Goal: Task Accomplishment & Management: Use online tool/utility

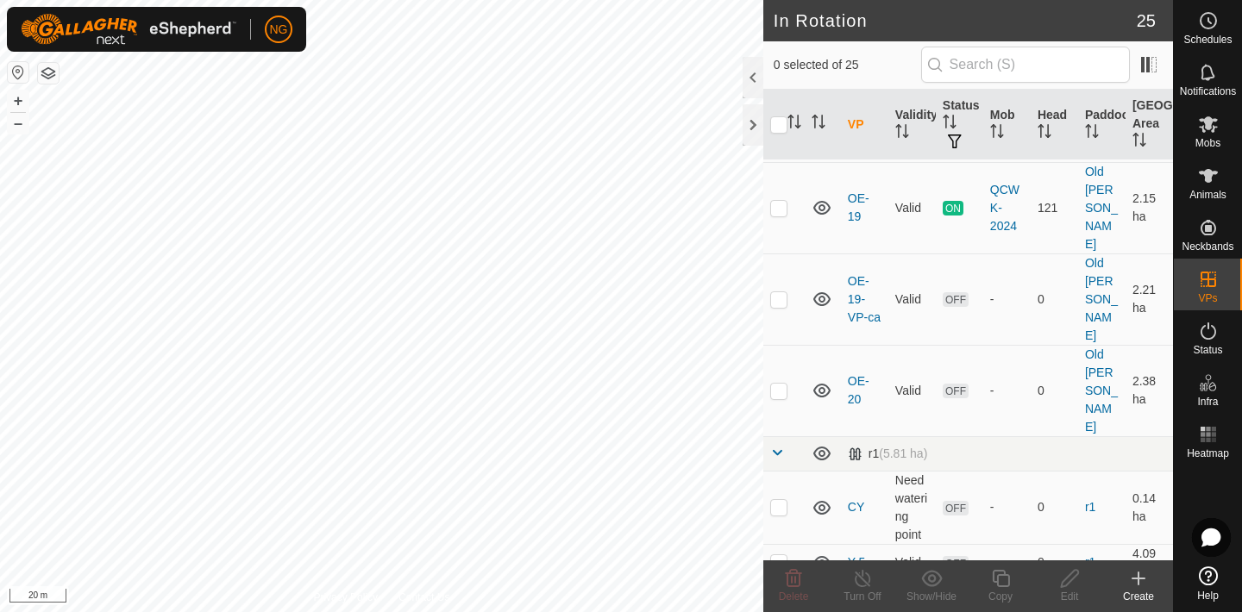
scroll to position [584, 0]
checkbox input "true"
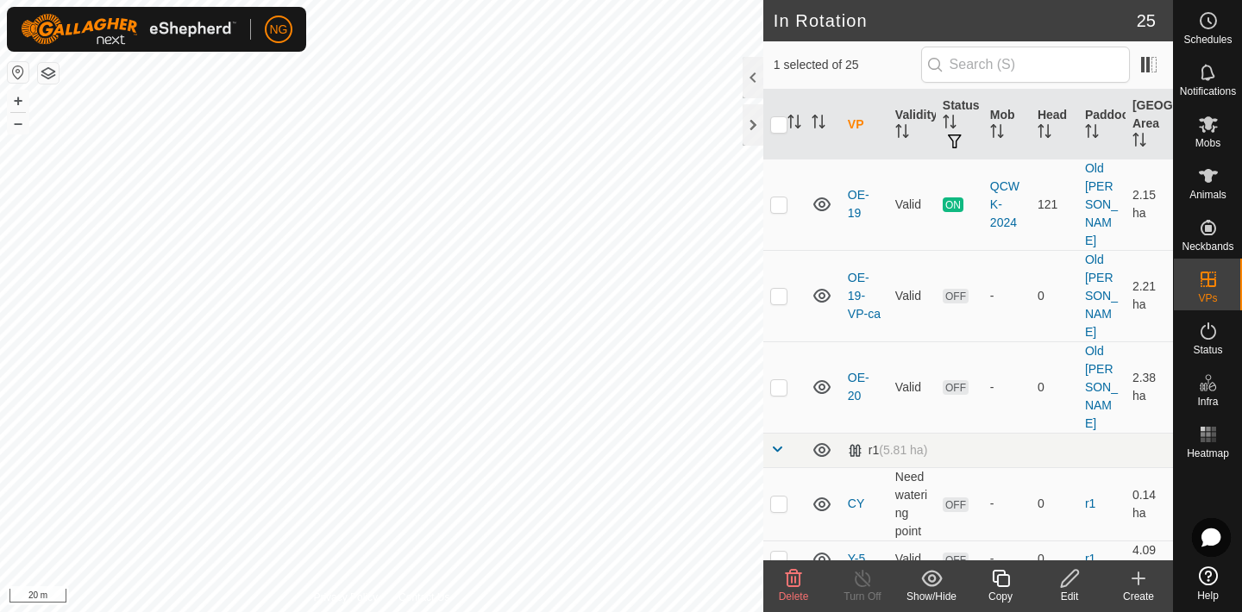
checkbox input "true"
click at [792, 579] on icon at bounding box center [794, 578] width 16 height 17
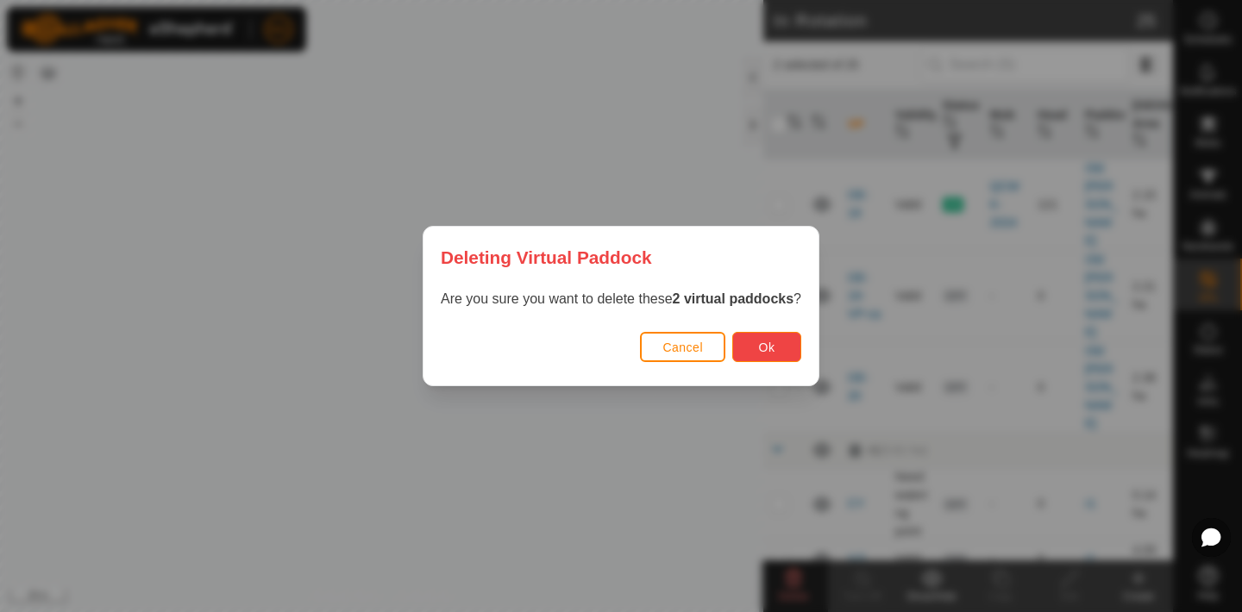
click at [768, 347] on span "Ok" at bounding box center [767, 348] width 16 height 14
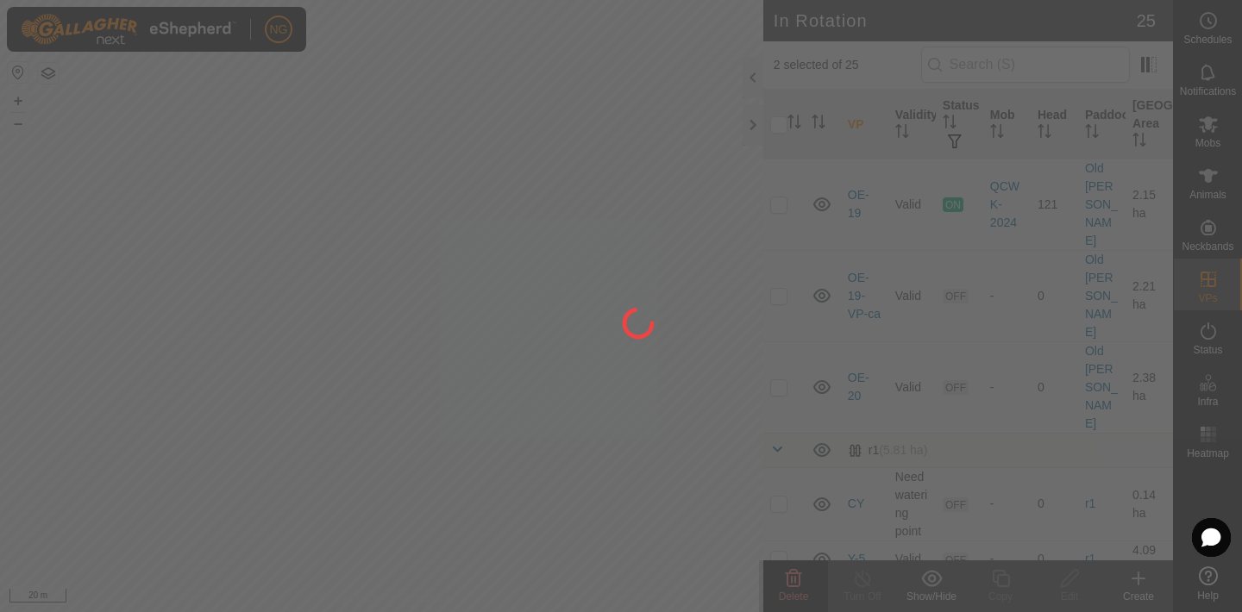
checkbox input "false"
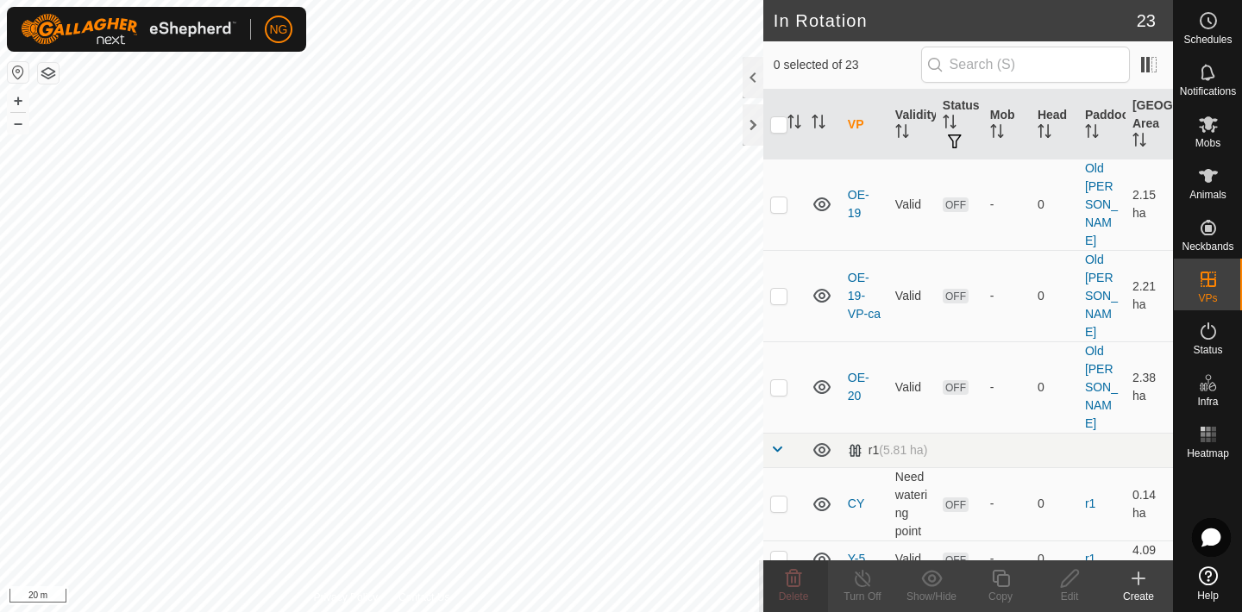
checkbox input "true"
click at [1004, 579] on icon at bounding box center [1001, 578] width 22 height 21
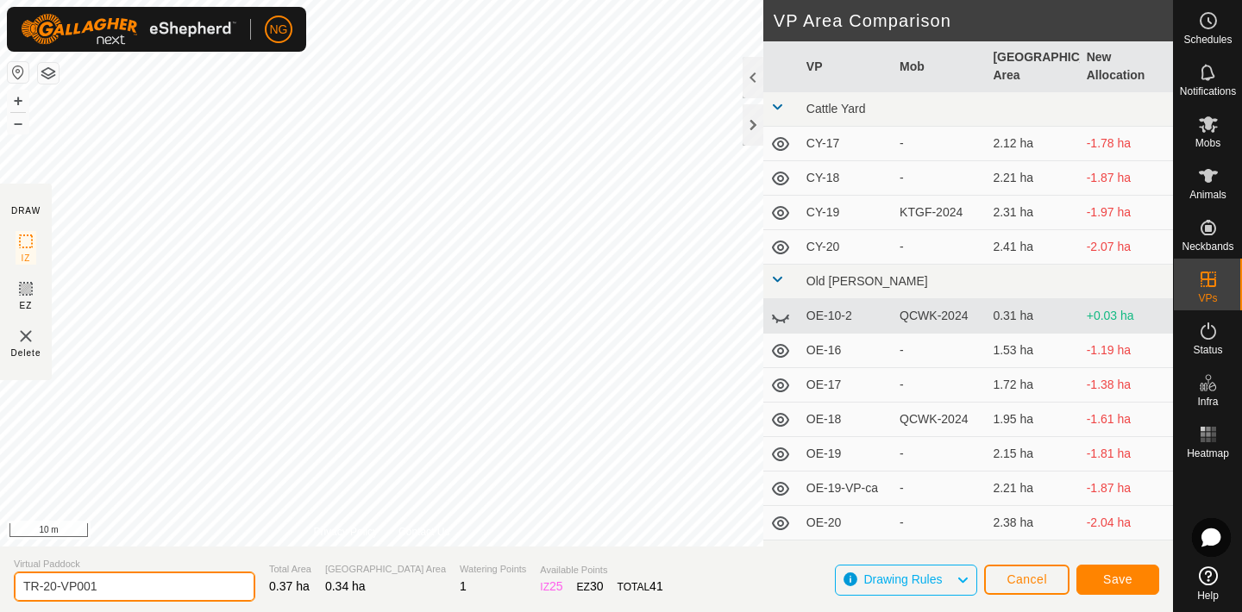
click at [160, 586] on input "TR-20-VP001" at bounding box center [134, 587] width 241 height 30
type input "T"
type input "TR-21"
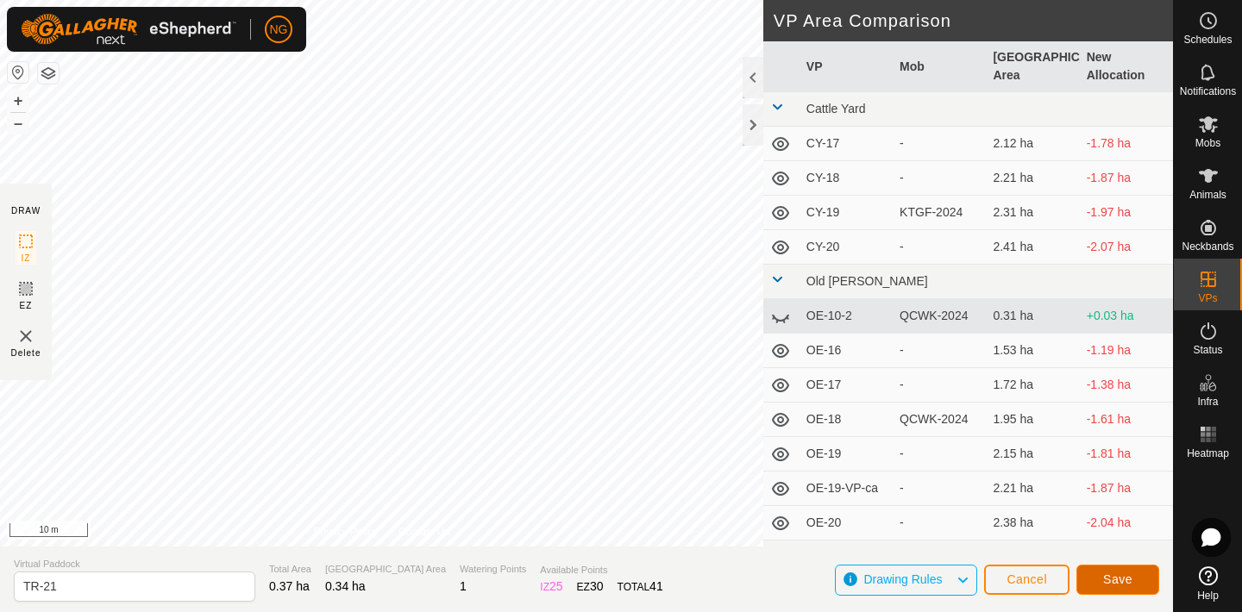
click at [1103, 575] on span "Save" at bounding box center [1117, 580] width 29 height 14
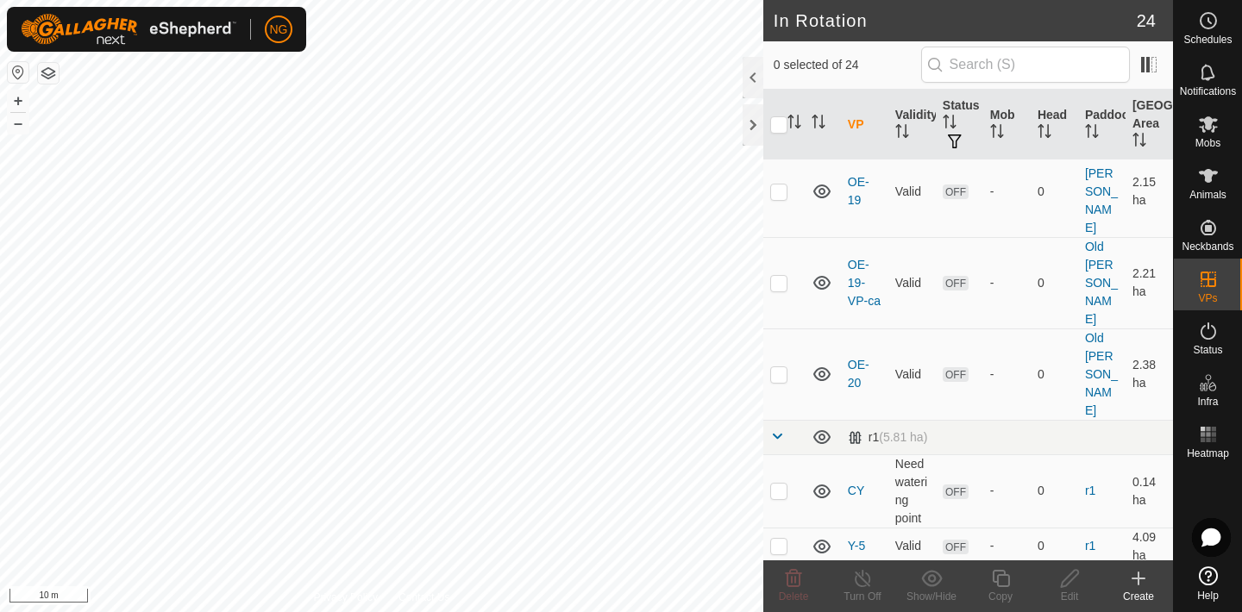
scroll to position [598, 0]
checkbox input "true"
click at [1002, 575] on icon at bounding box center [1000, 578] width 17 height 17
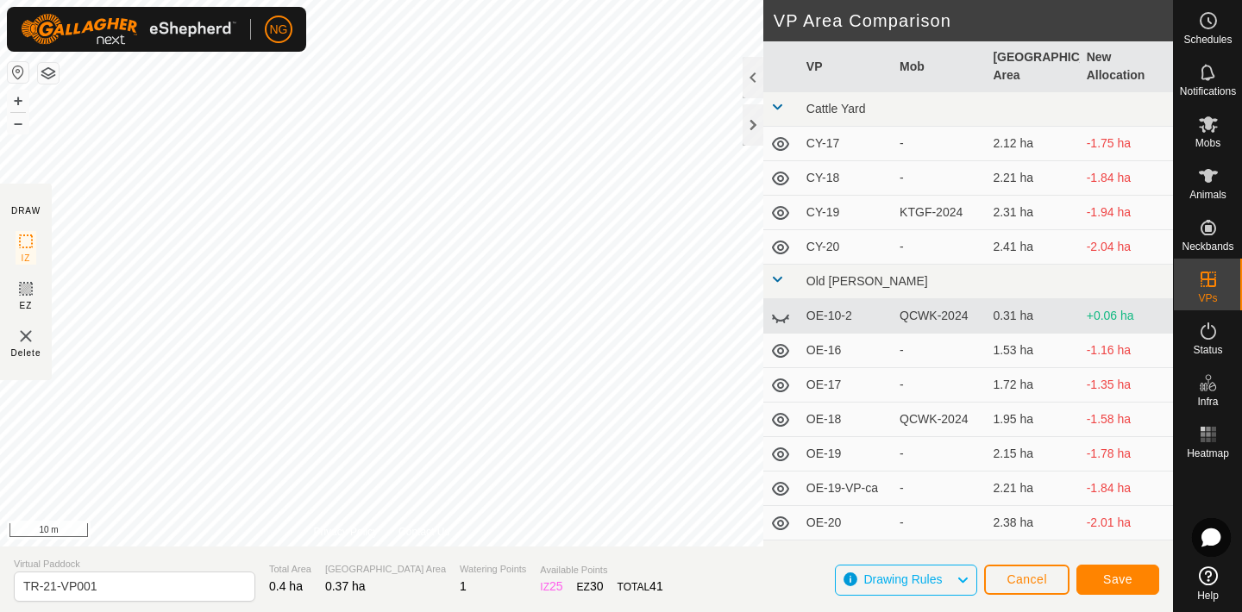
click at [707, 552] on div "DRAW IZ EZ Delete Privacy Policy Contact Us + – ⇧ i 10 m VP Area Comparison VP …" at bounding box center [586, 306] width 1173 height 612
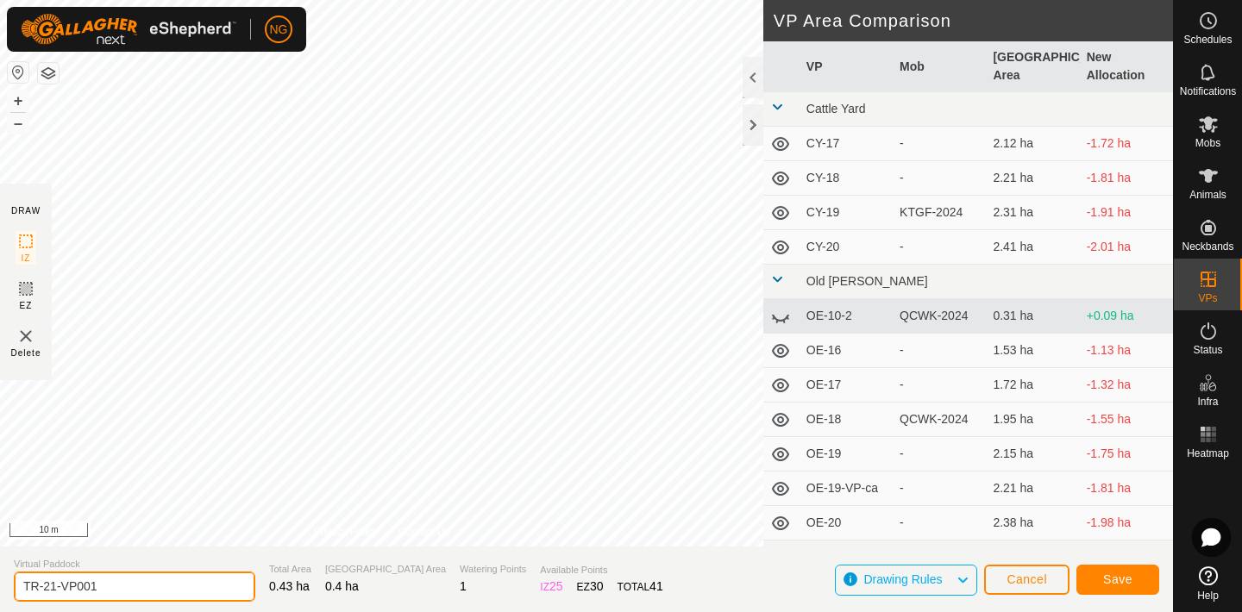
click at [112, 588] on input "TR-21-VP001" at bounding box center [134, 587] width 241 height 30
type input "TR-22"
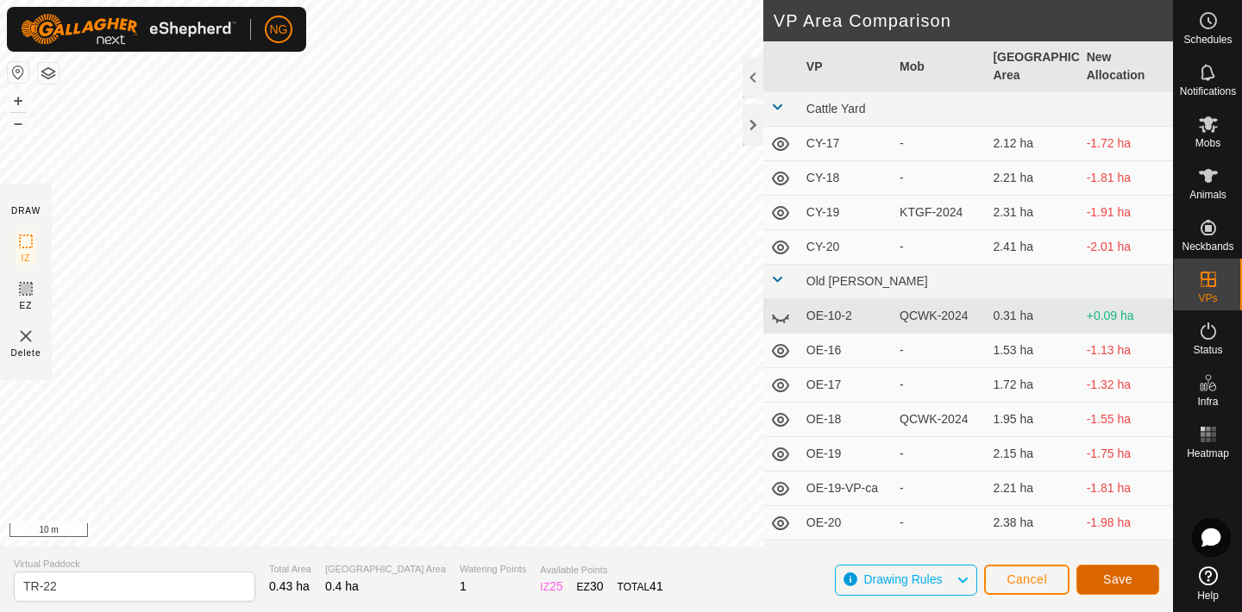
click at [1116, 568] on button "Save" at bounding box center [1117, 580] width 83 height 30
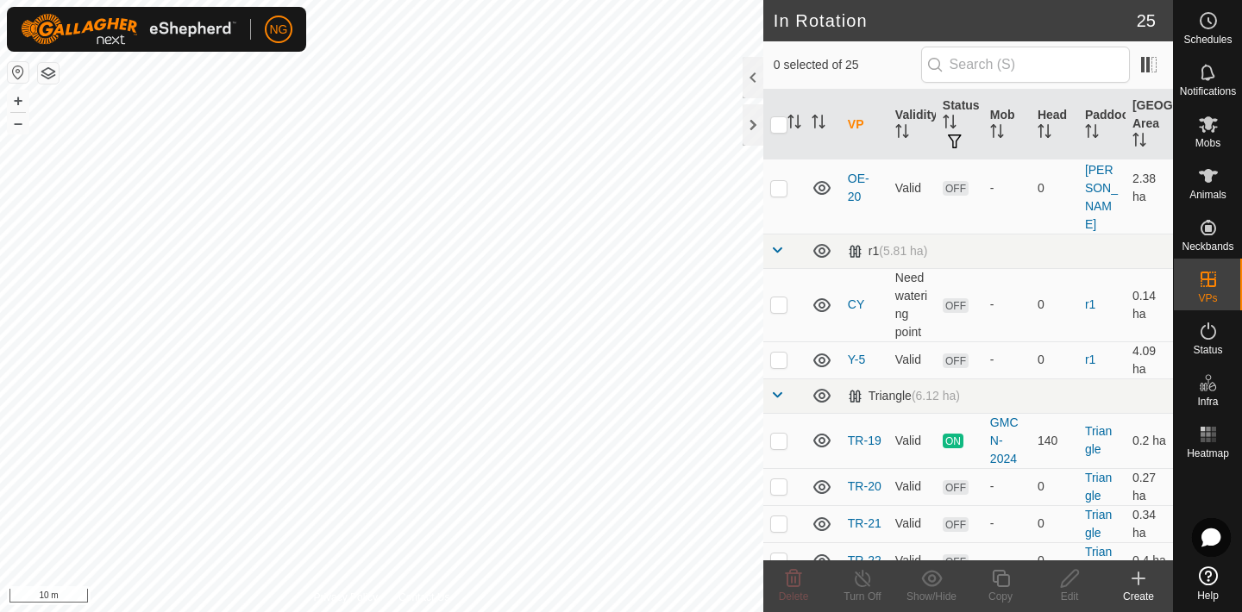
scroll to position [810, 0]
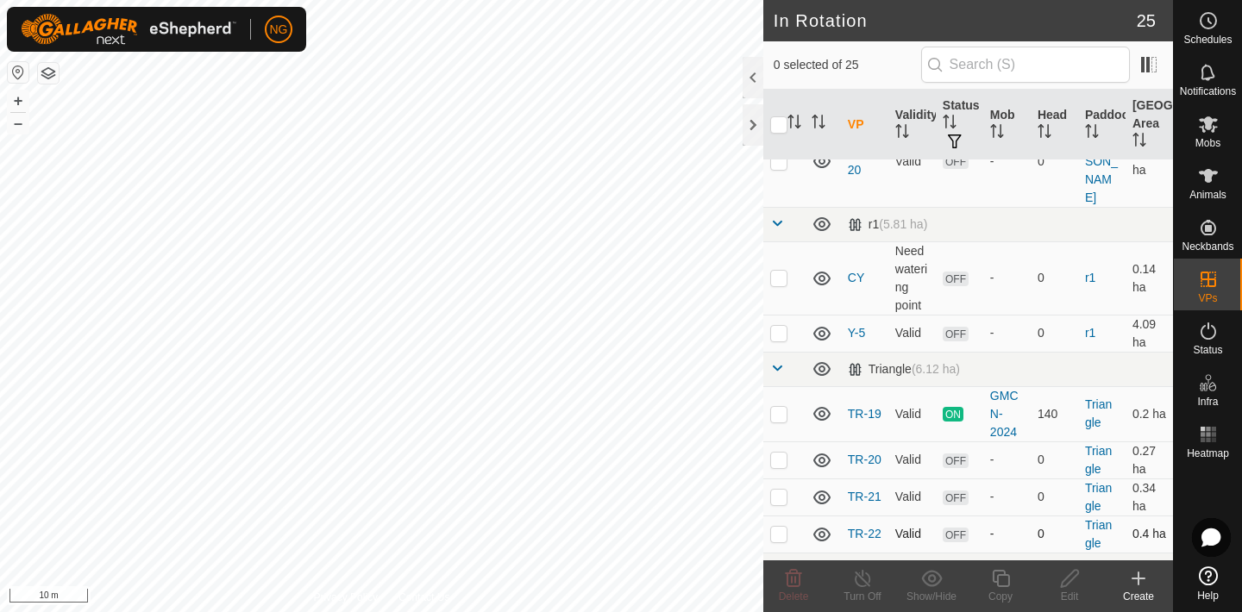
click at [779, 527] on p-checkbox at bounding box center [778, 534] width 17 height 14
checkbox input "true"
click at [1007, 583] on icon at bounding box center [1000, 578] width 17 height 17
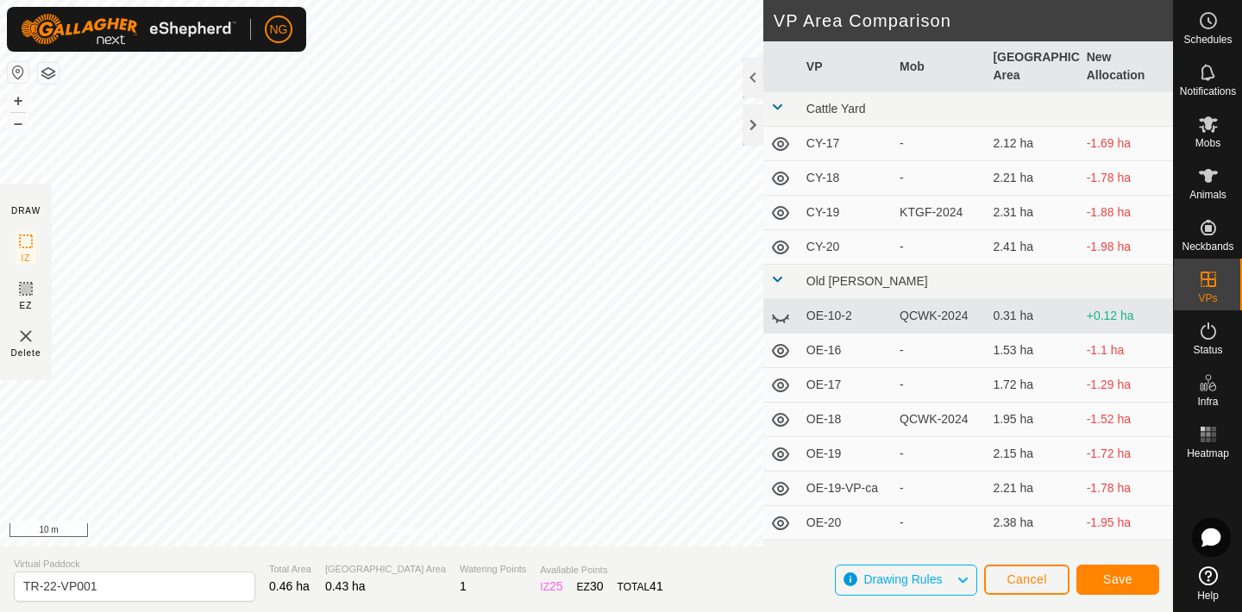
click at [516, 0] on html "NG Schedules Notifications Mobs Animals Neckbands VPs Status Infra Heatmap Help…" at bounding box center [621, 306] width 1242 height 612
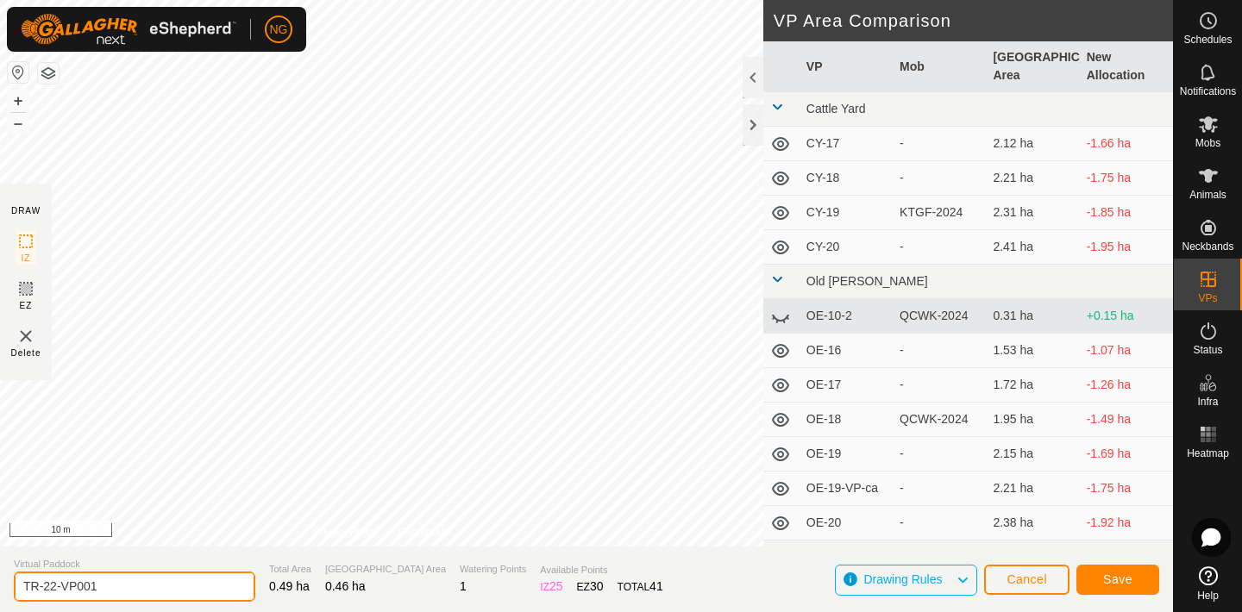
click at [132, 590] on input "TR-22-VP001" at bounding box center [134, 587] width 241 height 30
type input "TR-23"
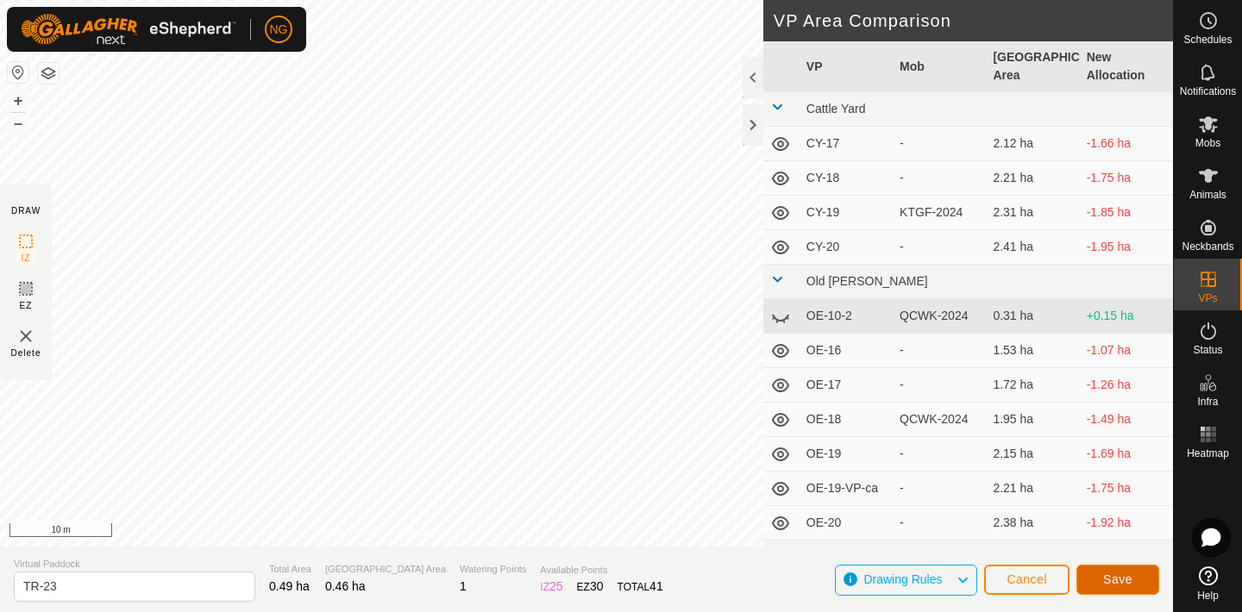
click at [1117, 575] on span "Save" at bounding box center [1117, 580] width 29 height 14
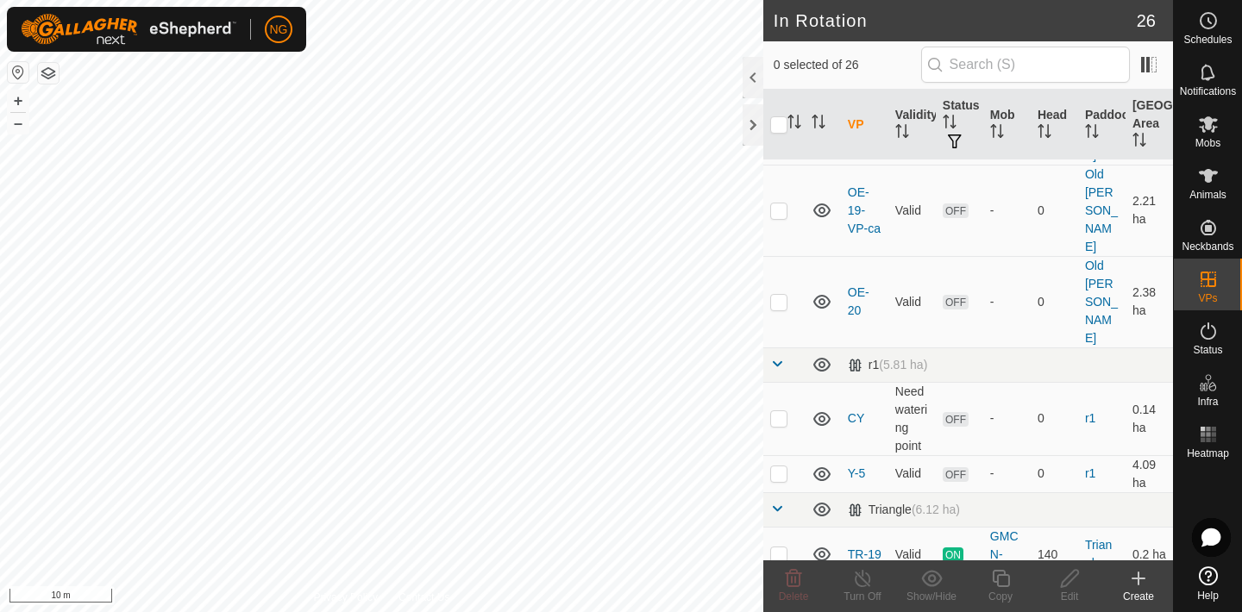
scroll to position [673, 0]
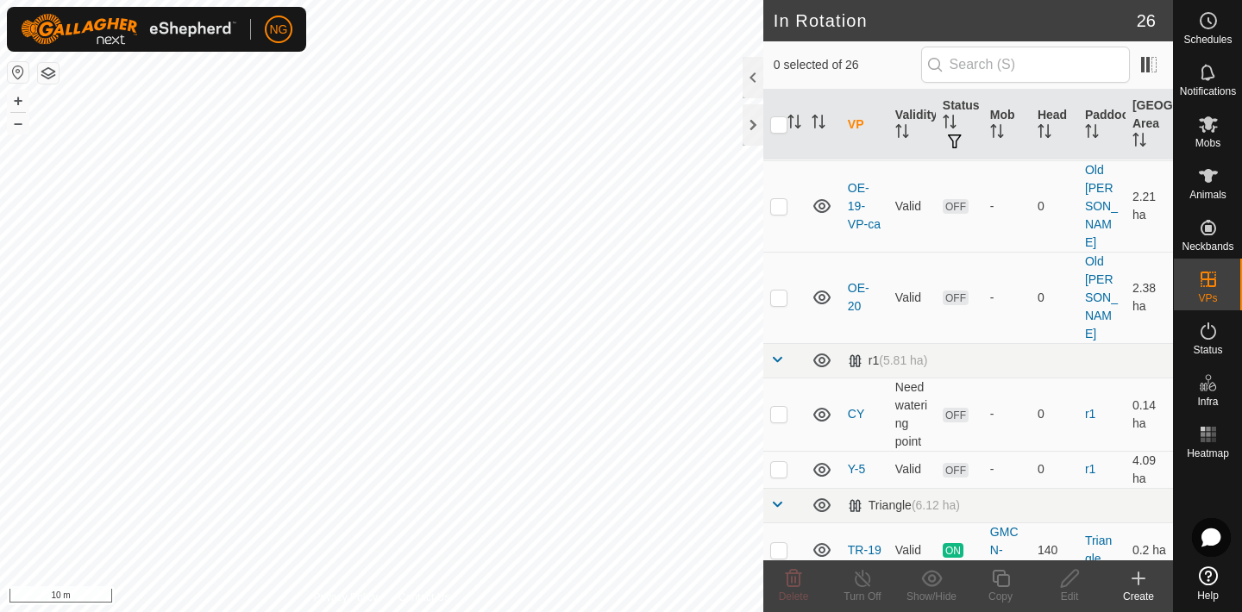
checkbox input "true"
click at [1004, 577] on icon at bounding box center [1001, 578] width 22 height 21
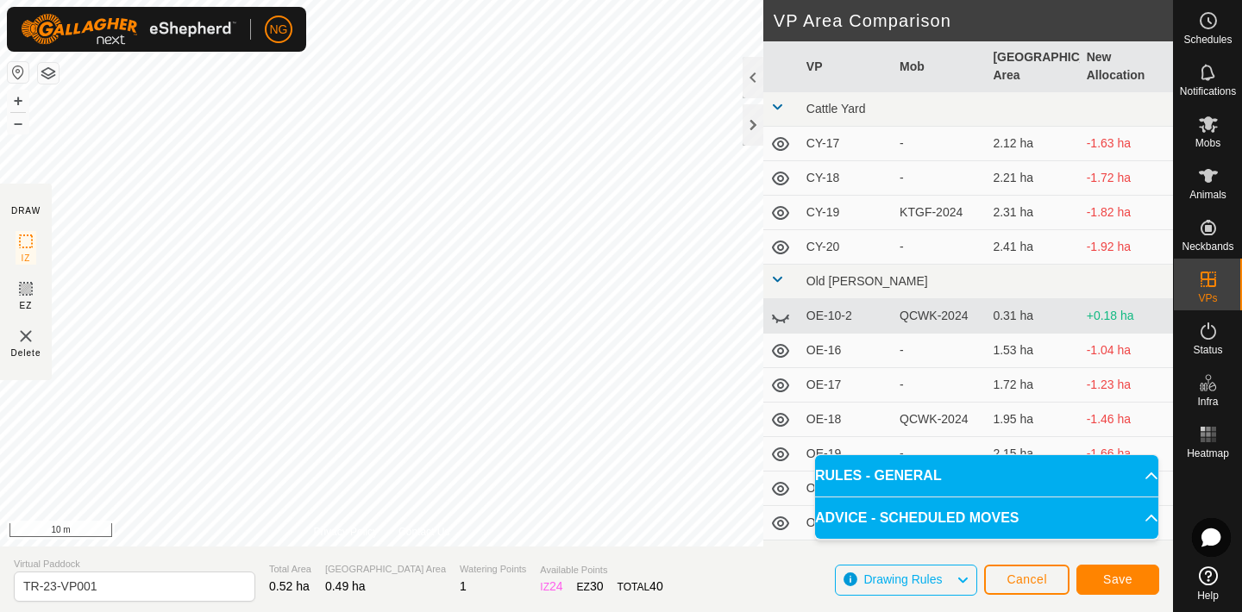
click at [766, 611] on html "NG Schedules Notifications Mobs Animals Neckbands VPs Status Infra Heatmap Help…" at bounding box center [621, 306] width 1242 height 612
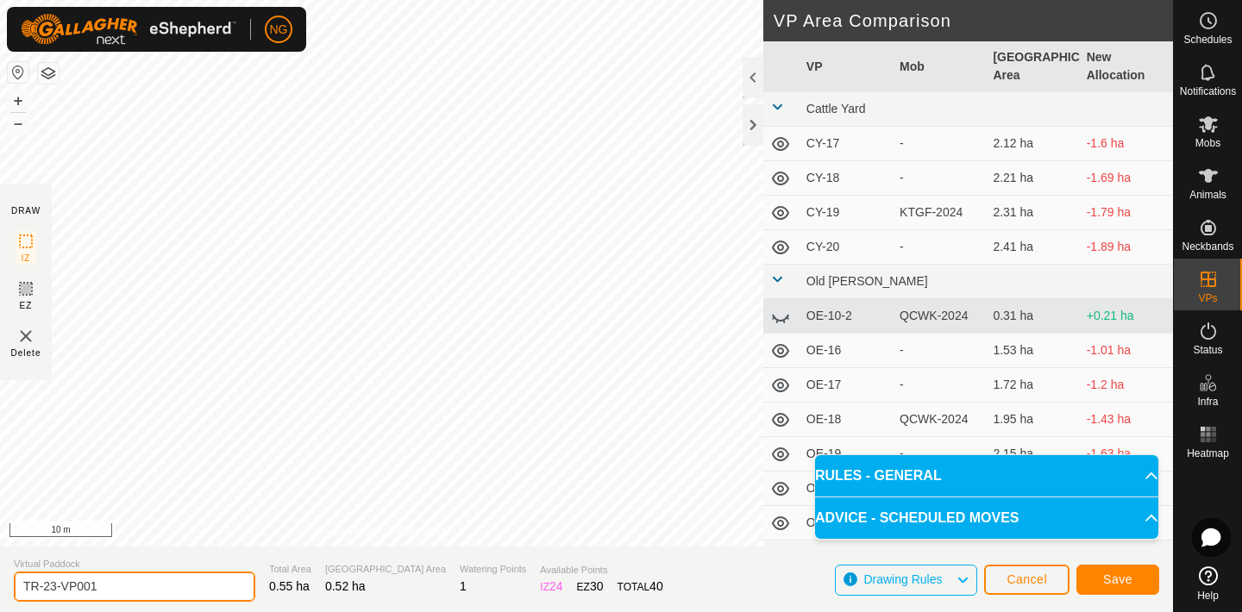
click at [109, 585] on input "TR-23-VP001" at bounding box center [134, 587] width 241 height 30
type input "TR-24"
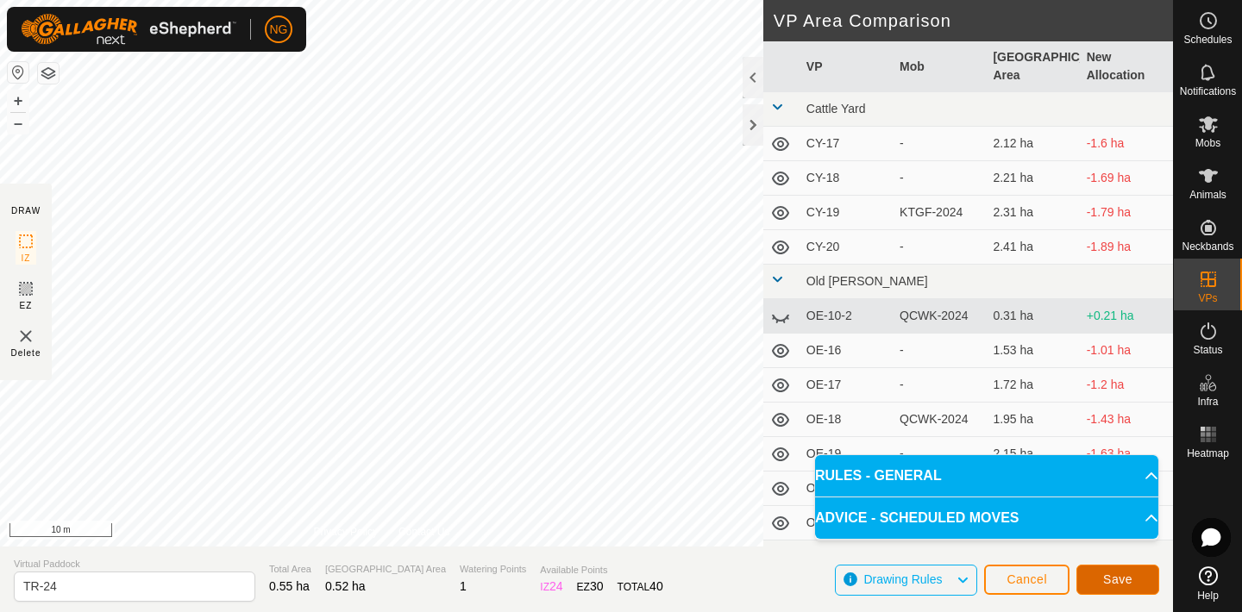
click at [1097, 578] on button "Save" at bounding box center [1117, 580] width 83 height 30
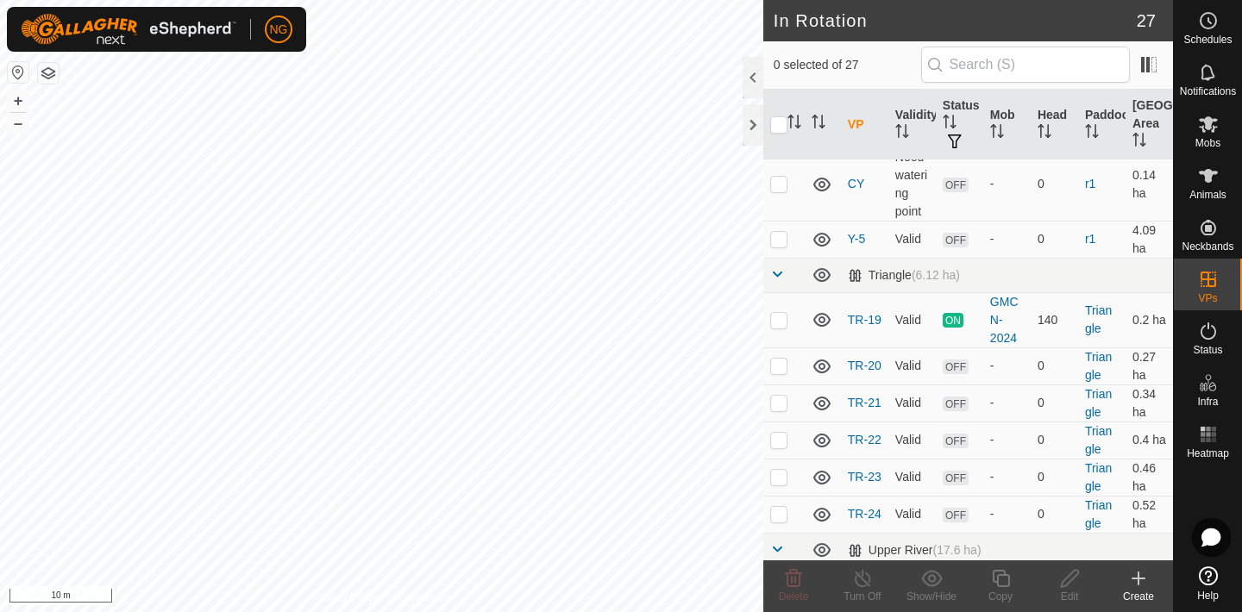
scroll to position [914, 0]
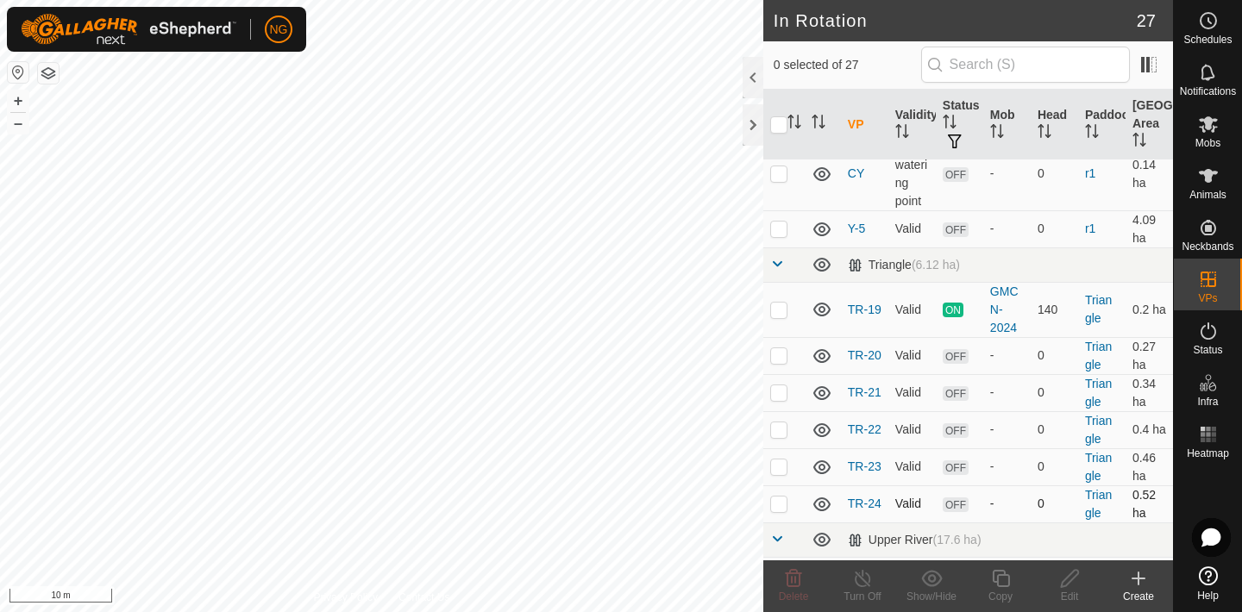
click at [779, 497] on p-checkbox at bounding box center [778, 504] width 17 height 14
checkbox input "true"
click at [1001, 583] on icon at bounding box center [1001, 578] width 22 height 21
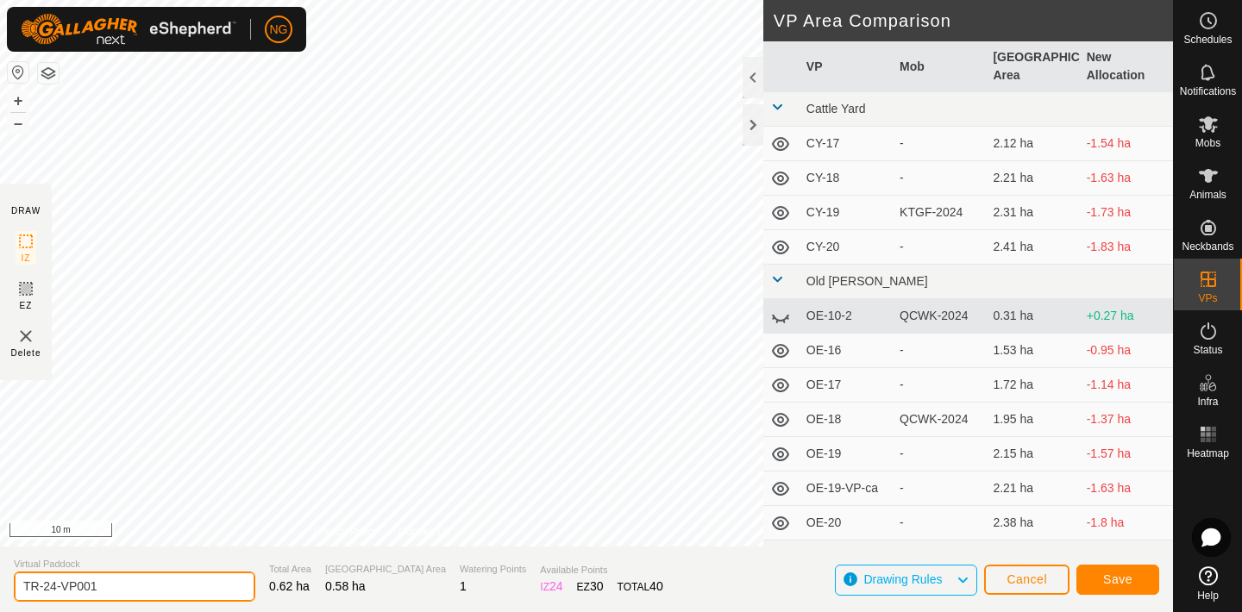
click at [111, 587] on input "TR-24-VP001" at bounding box center [134, 587] width 241 height 30
type input "TR-25"
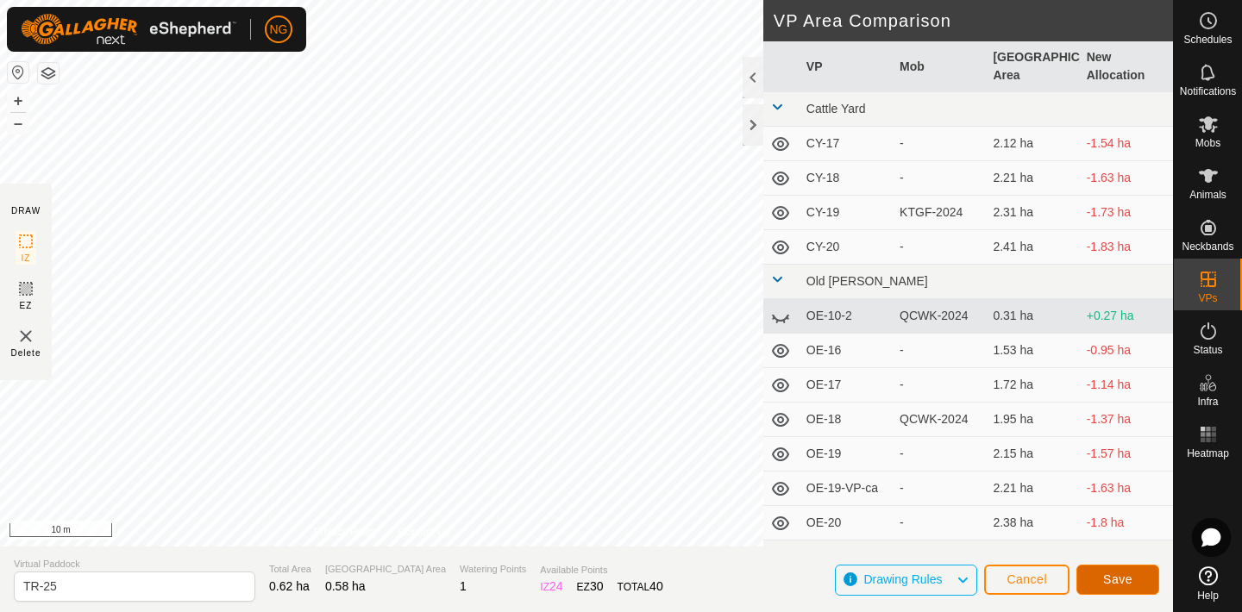
click at [1102, 571] on button "Save" at bounding box center [1117, 580] width 83 height 30
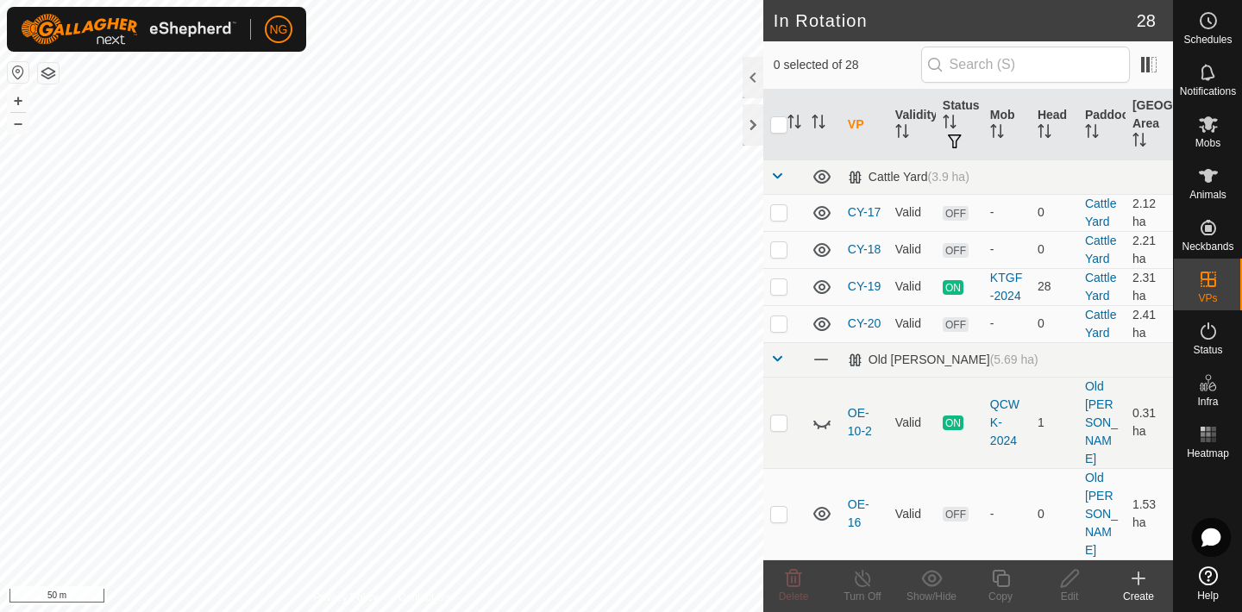
click at [1139, 579] on icon at bounding box center [1138, 579] width 12 height 0
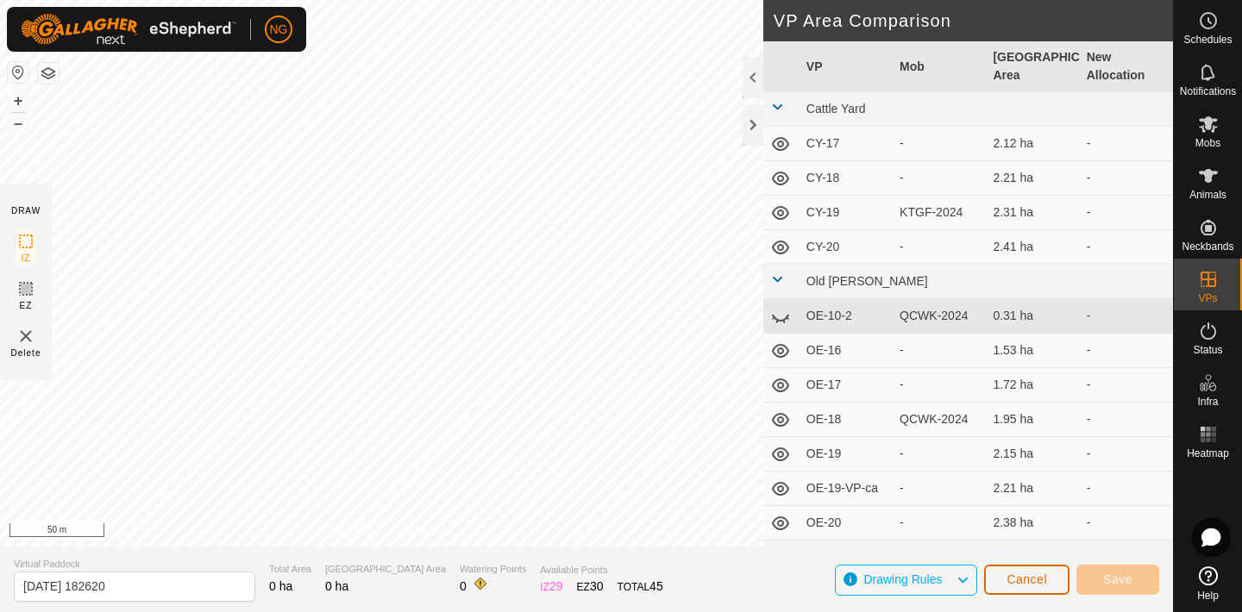
click at [1031, 573] on span "Cancel" at bounding box center [1026, 580] width 41 height 14
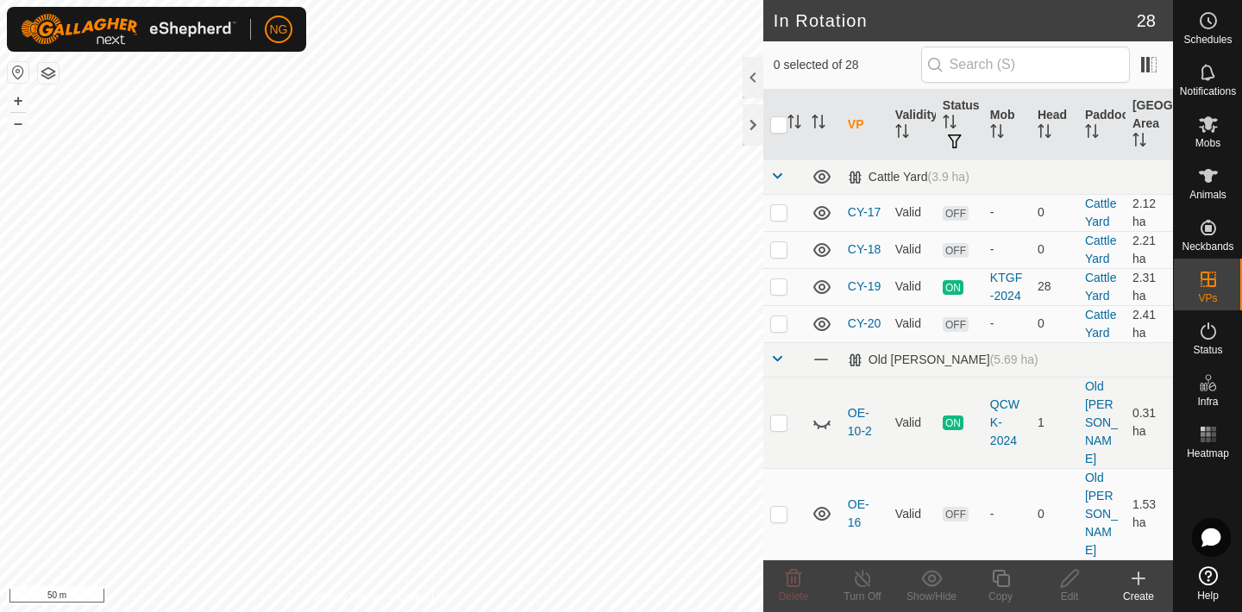
click at [1138, 577] on icon at bounding box center [1138, 579] width 0 height 12
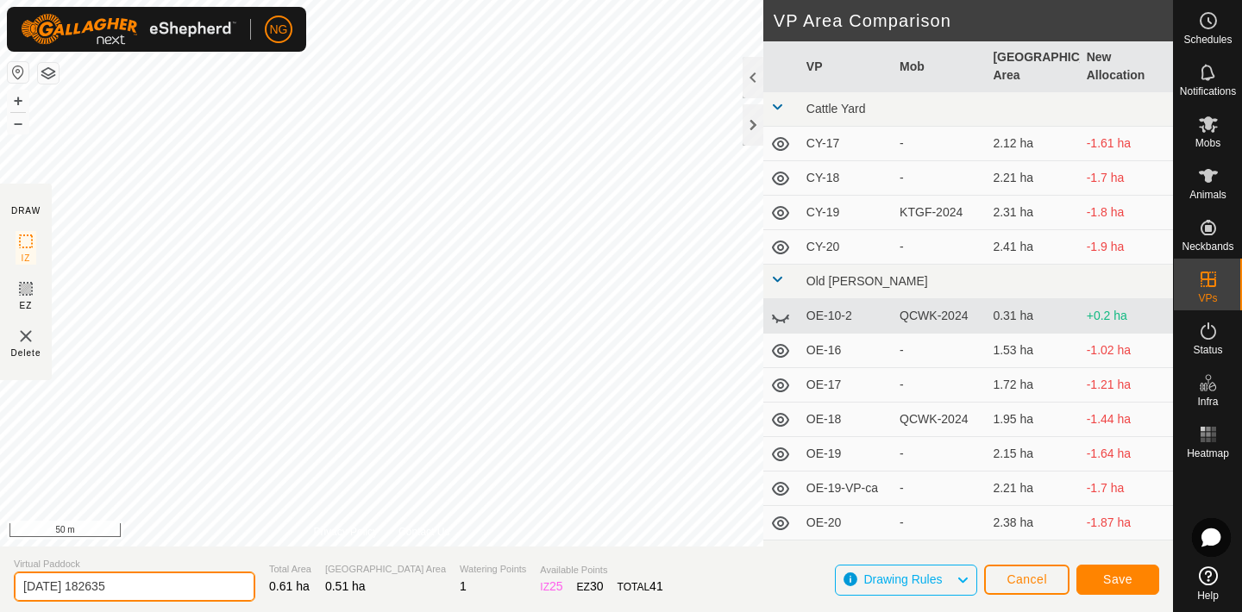
click at [135, 589] on input "[DATE] 182635" at bounding box center [134, 587] width 241 height 30
type input "2"
type input "HS-22"
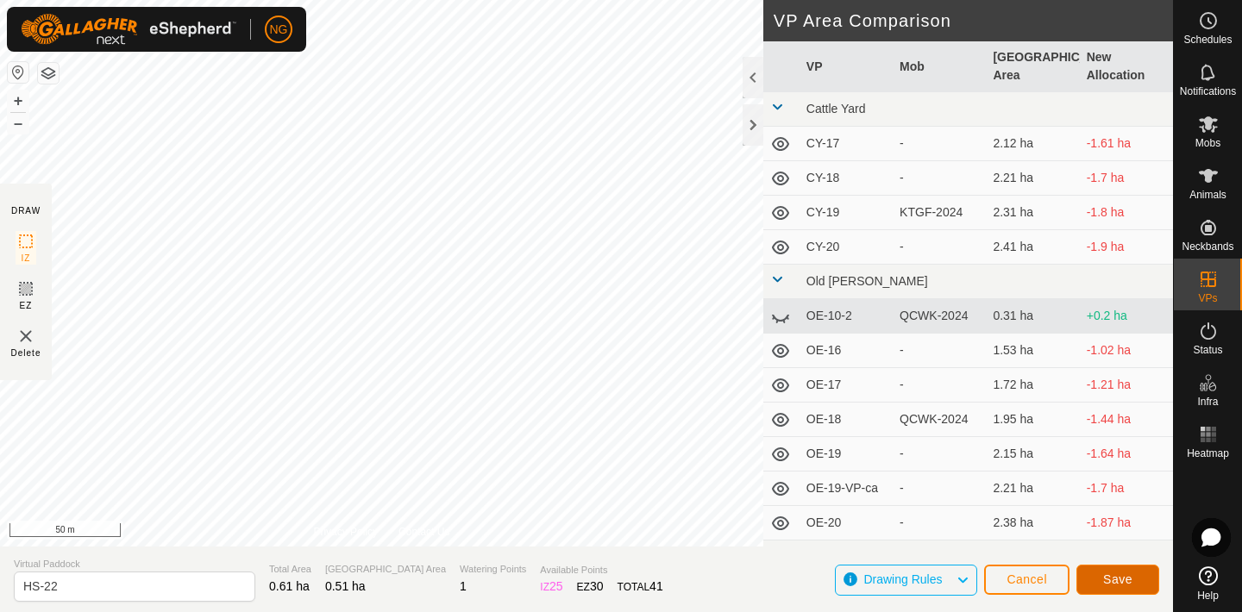
click at [1105, 579] on span "Save" at bounding box center [1117, 580] width 29 height 14
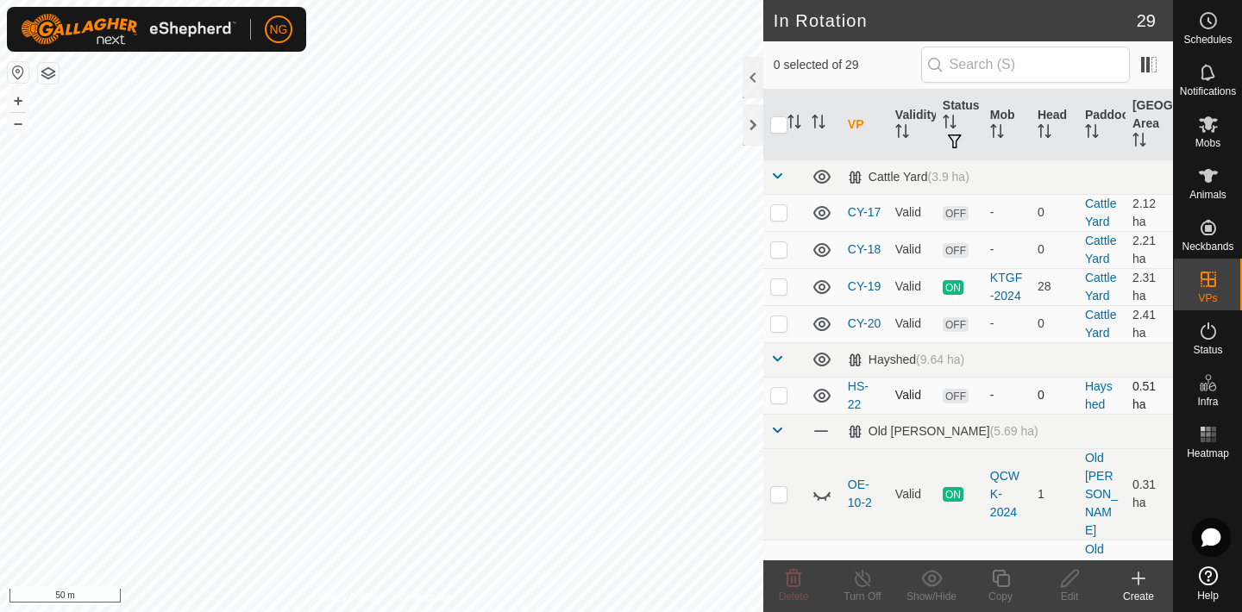
click at [775, 395] on p-checkbox at bounding box center [778, 395] width 17 height 14
checkbox input "true"
click at [1004, 578] on icon at bounding box center [1001, 578] width 22 height 21
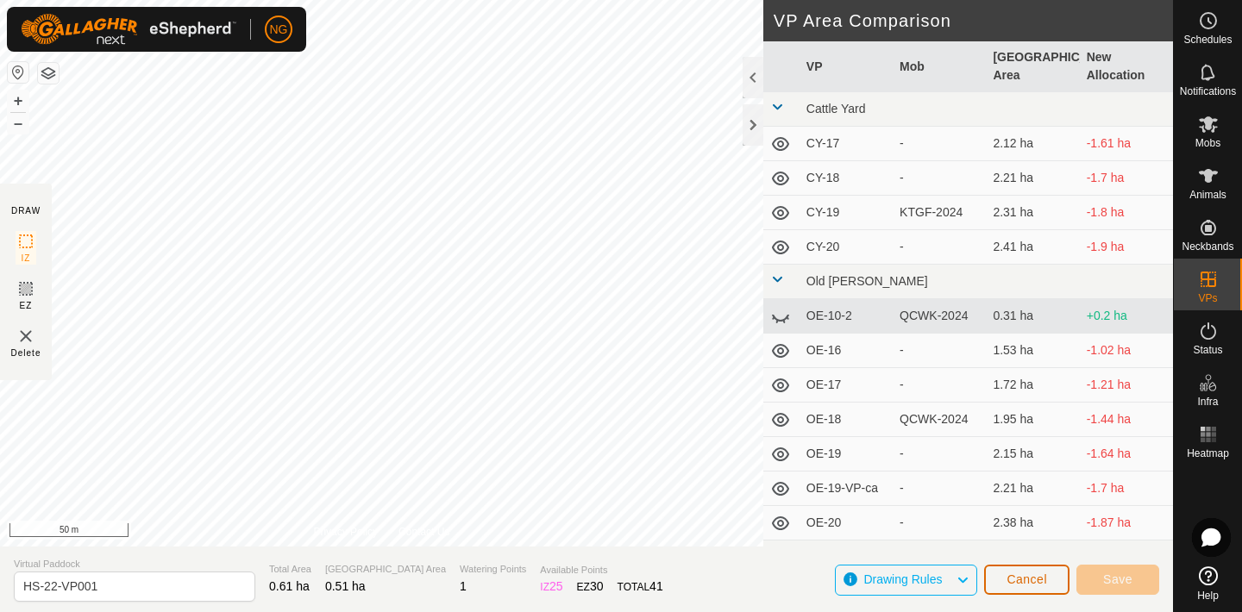
click at [1011, 580] on span "Cancel" at bounding box center [1026, 580] width 41 height 14
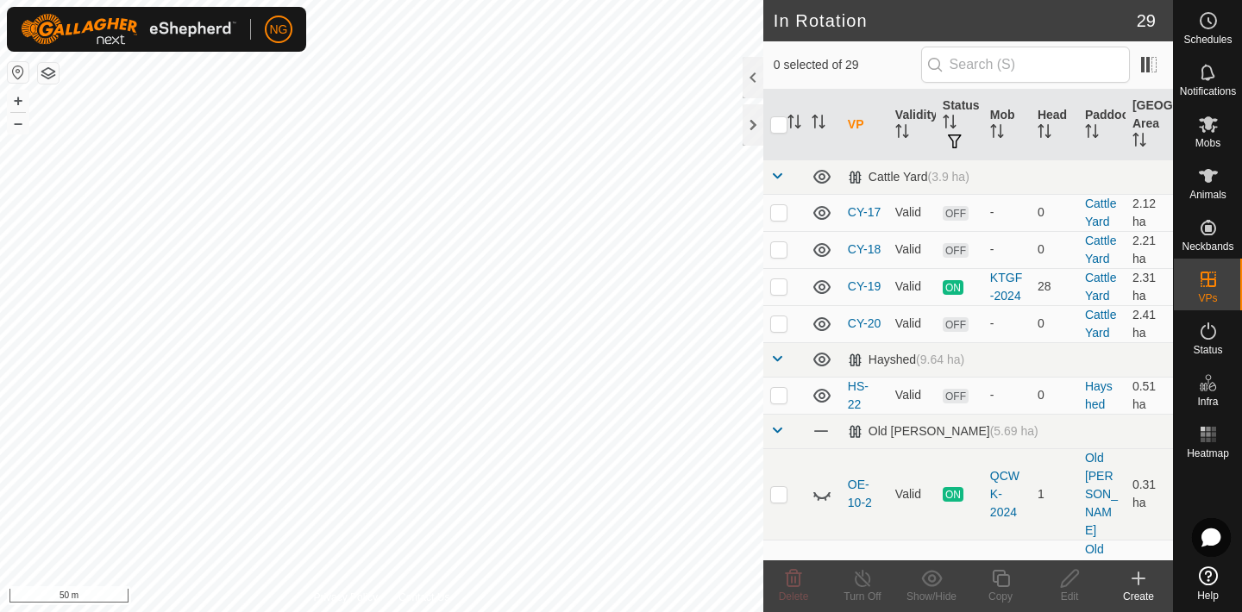
click at [1137, 579] on icon at bounding box center [1138, 579] width 12 height 0
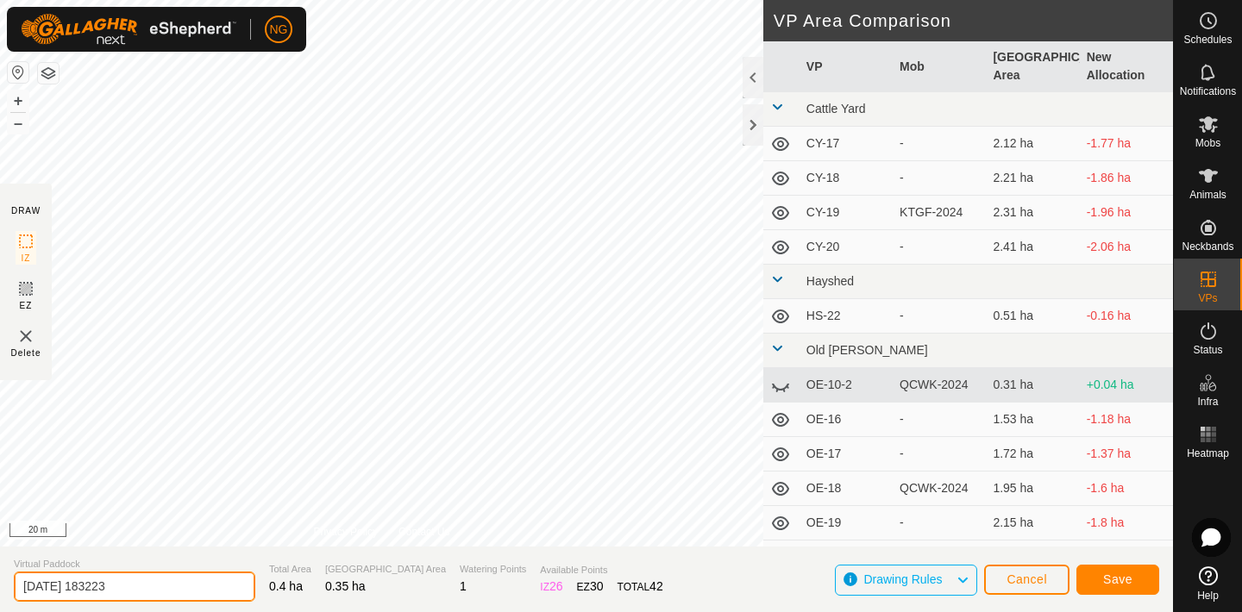
click at [131, 584] on input "[DATE] 183223" at bounding box center [134, 587] width 241 height 30
type input "2"
type input "HS-24"
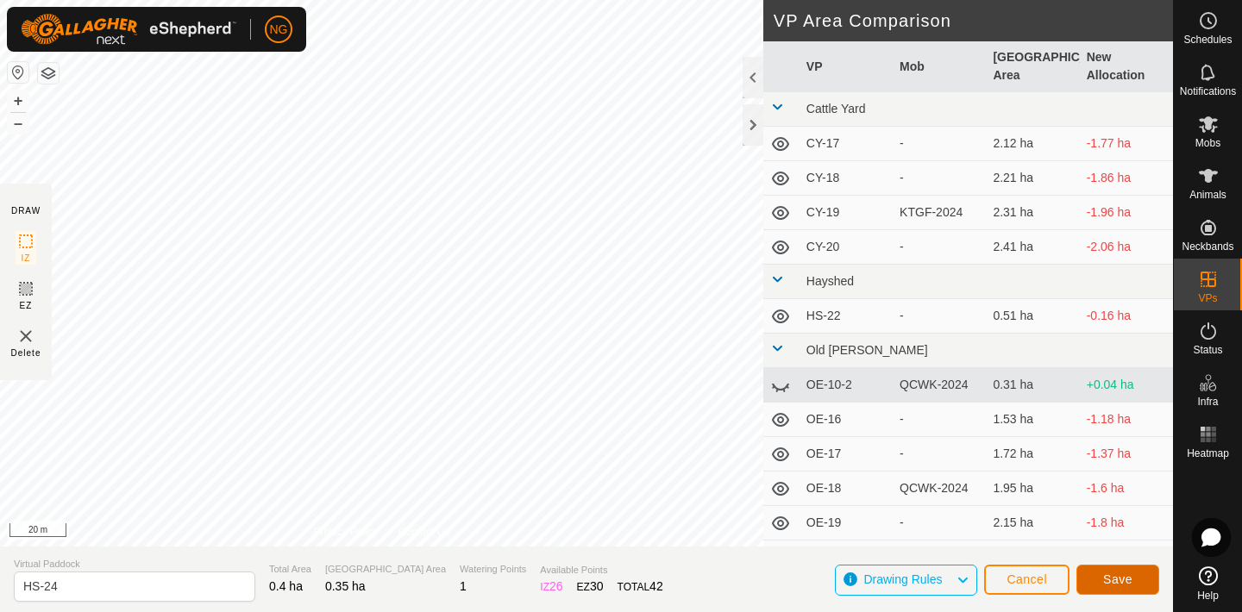
click at [1105, 573] on span "Save" at bounding box center [1117, 580] width 29 height 14
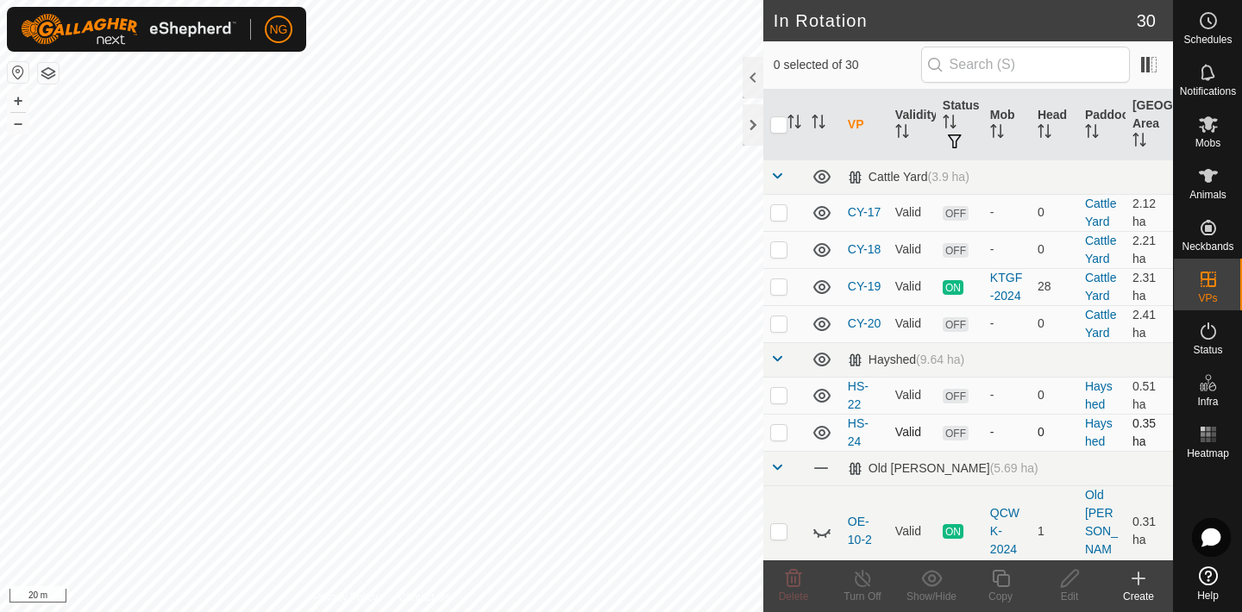
click at [783, 431] on p-checkbox at bounding box center [778, 432] width 17 height 14
checkbox input "true"
click at [1000, 577] on icon at bounding box center [1001, 578] width 22 height 21
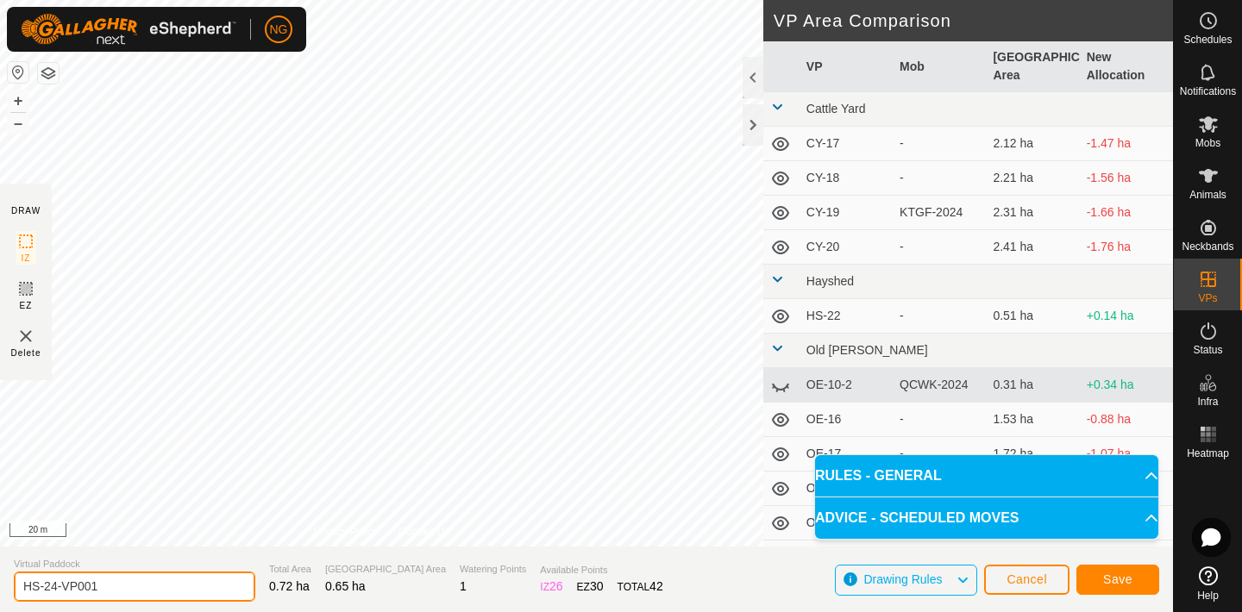
click at [126, 582] on input "HS-24-VP001" at bounding box center [134, 587] width 241 height 30
type input "HS-25"
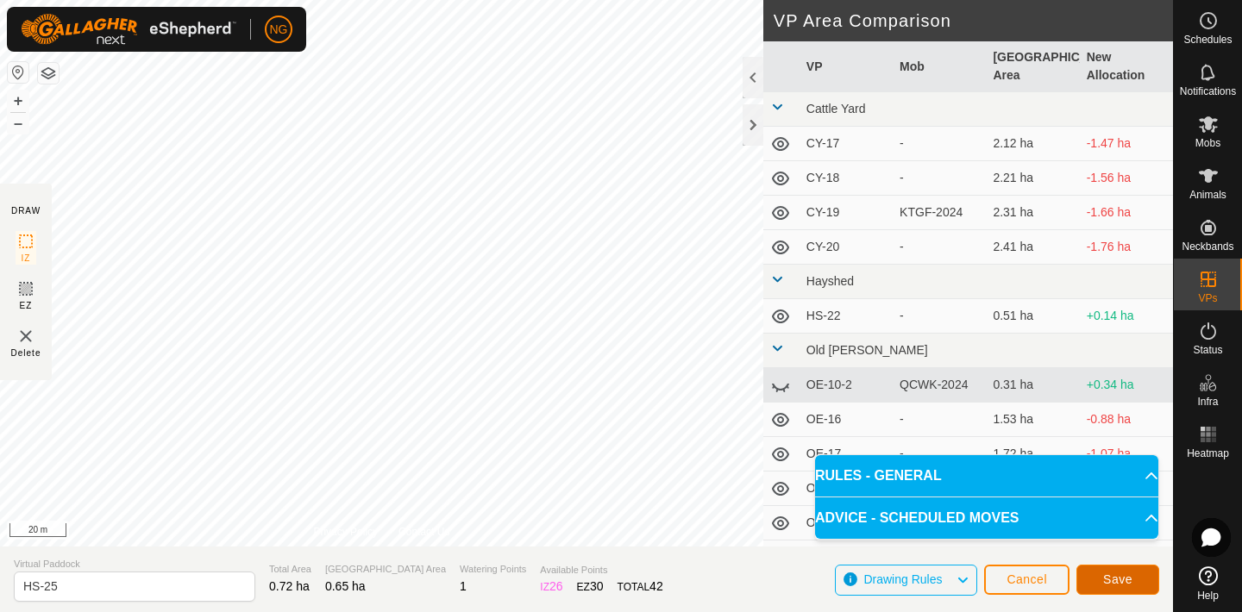
click at [1115, 569] on button "Save" at bounding box center [1117, 580] width 83 height 30
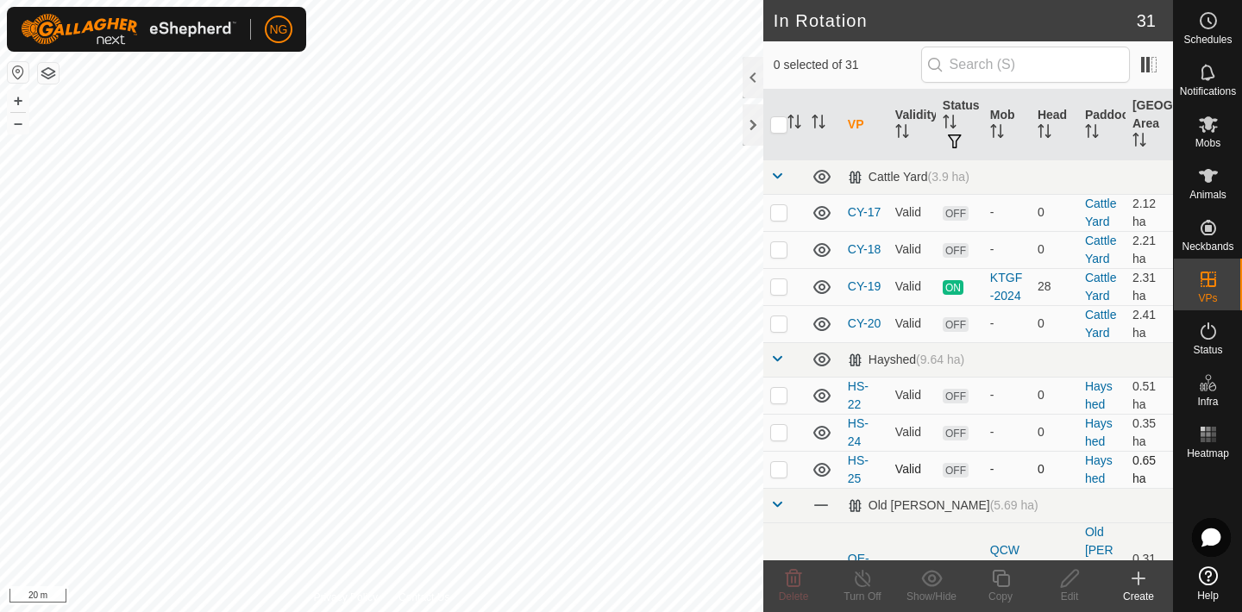
click at [778, 471] on p-checkbox at bounding box center [778, 469] width 17 height 14
click at [783, 466] on p-checkbox at bounding box center [778, 469] width 17 height 14
checkbox input "false"
click at [776, 431] on p-checkbox at bounding box center [778, 432] width 17 height 14
checkbox input "true"
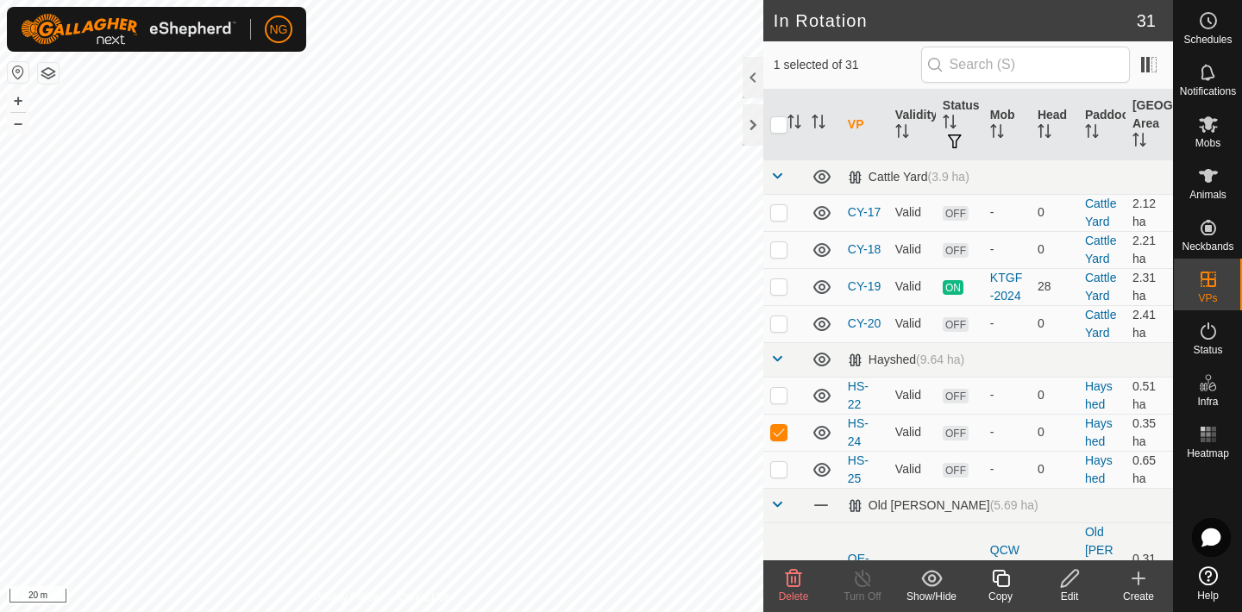
click at [1004, 579] on icon at bounding box center [1001, 578] width 22 height 21
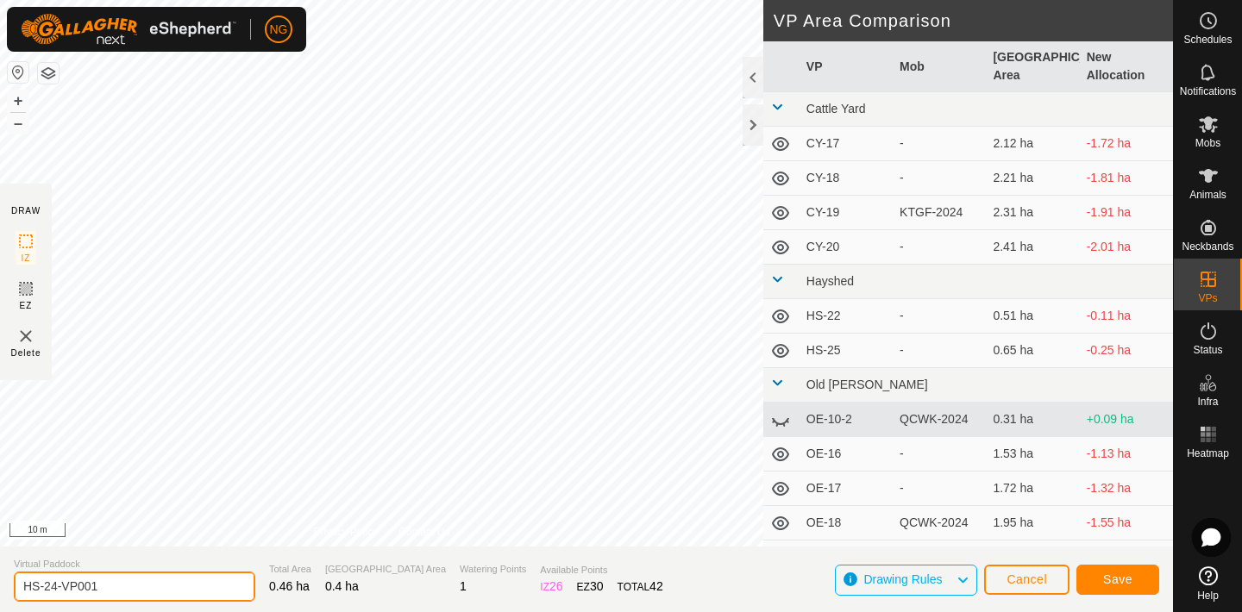
click at [108, 587] on input "HS-24-VP001" at bounding box center [134, 587] width 241 height 30
type input "HS-26"
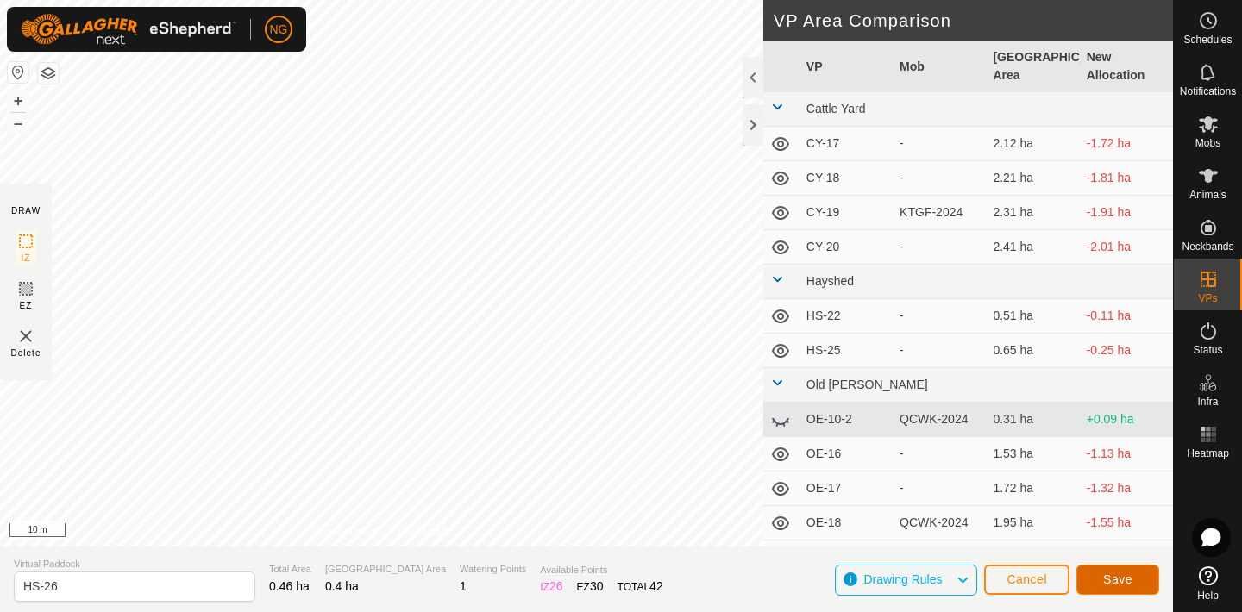
click at [1108, 579] on span "Save" at bounding box center [1117, 580] width 29 height 14
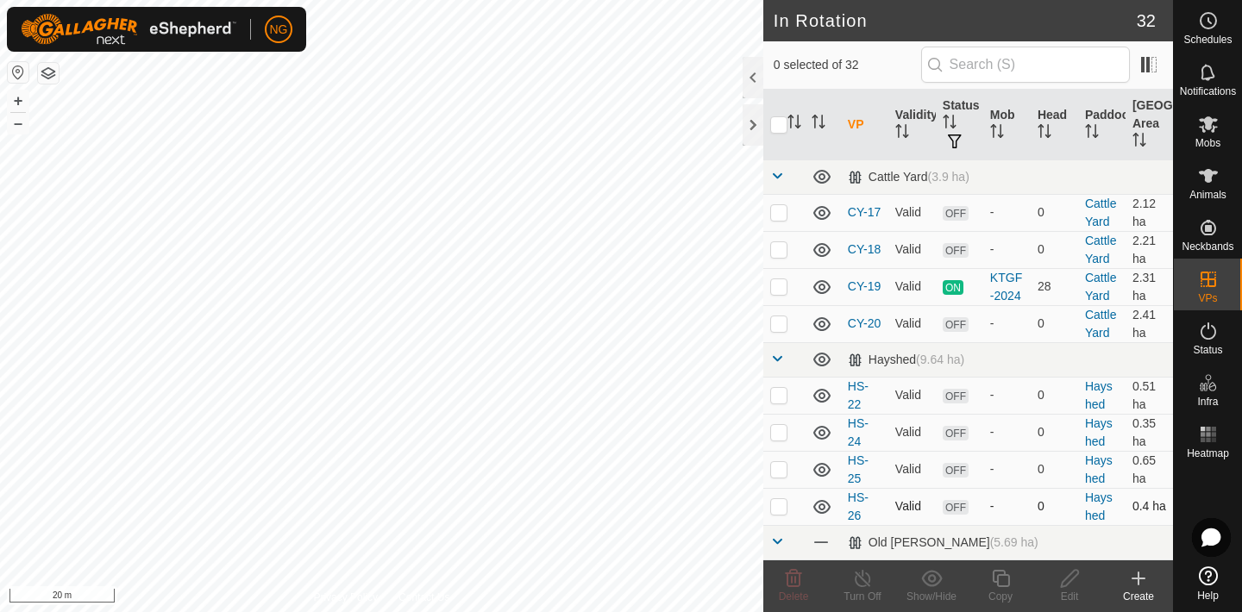
click at [780, 505] on p-checkbox at bounding box center [778, 506] width 17 height 14
click at [778, 504] on p-checkbox at bounding box center [778, 506] width 17 height 14
checkbox input "false"
click at [779, 467] on p-checkbox at bounding box center [778, 469] width 17 height 14
checkbox input "true"
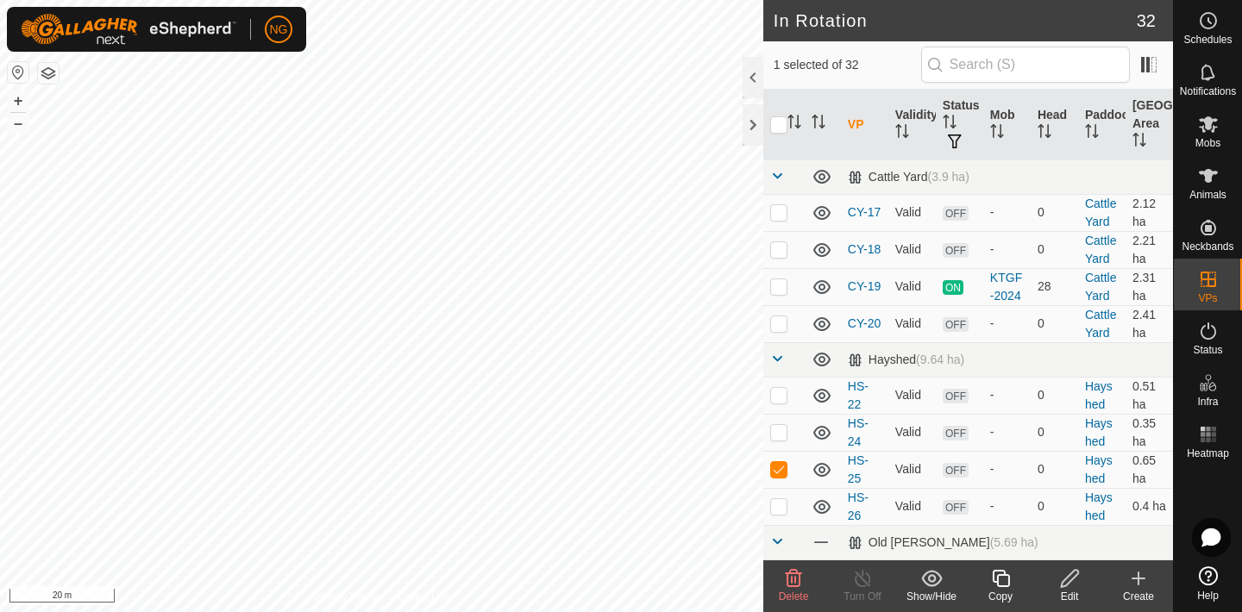
click at [999, 578] on icon at bounding box center [1001, 578] width 22 height 21
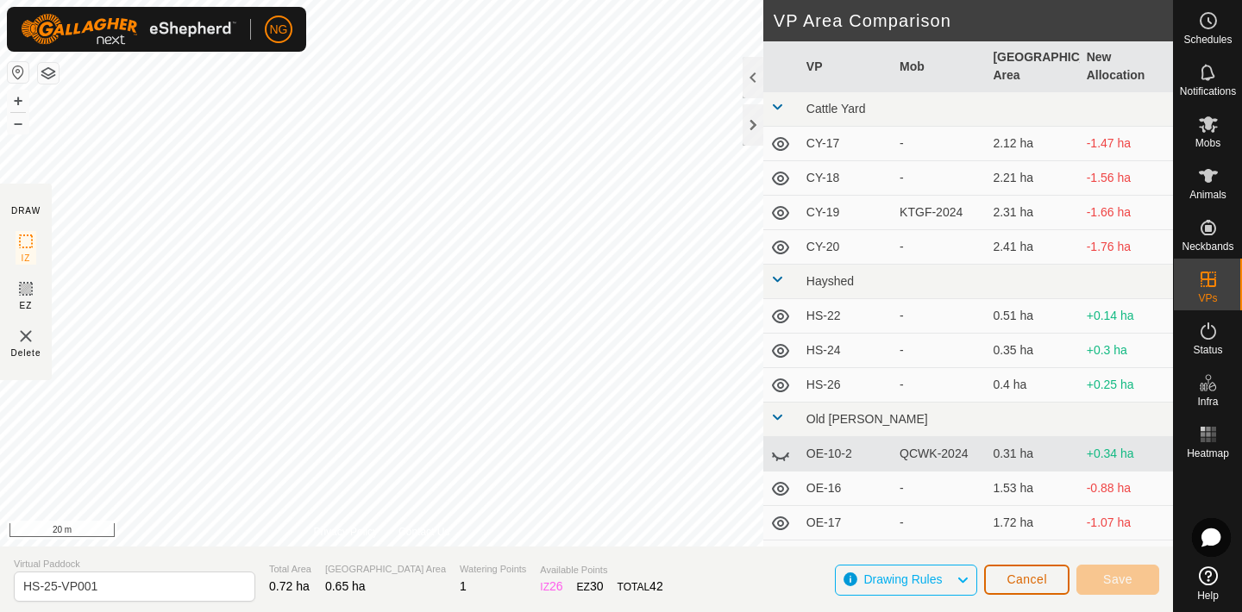
click at [1010, 574] on span "Cancel" at bounding box center [1026, 580] width 41 height 14
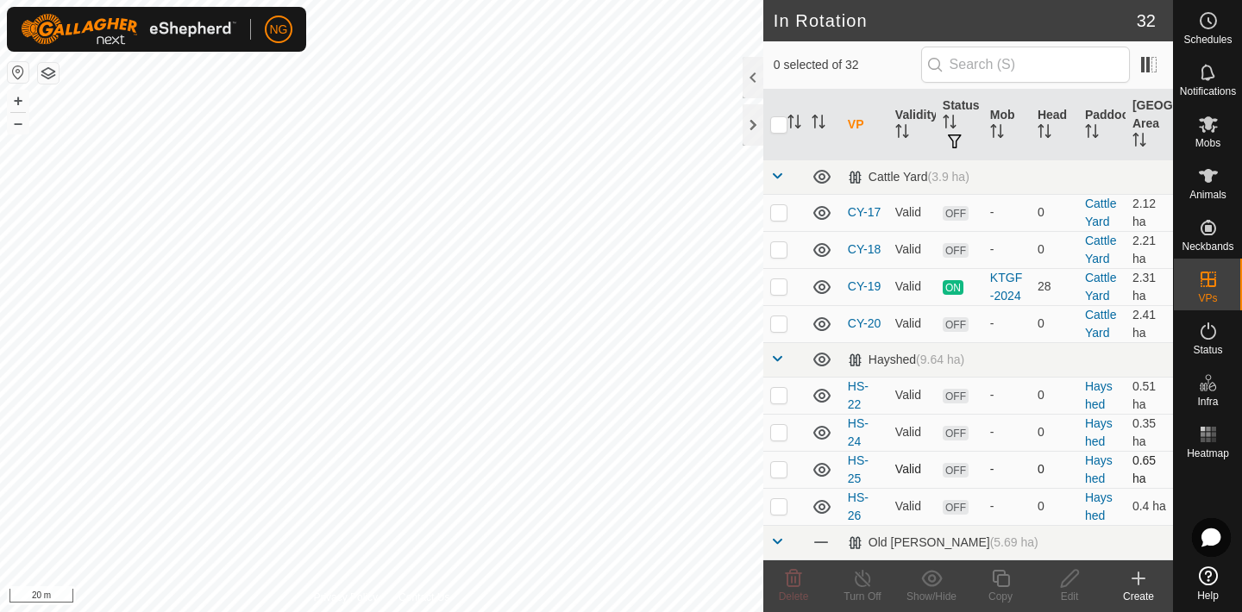
click at [779, 465] on p-checkbox at bounding box center [778, 469] width 17 height 14
checkbox input "true"
click at [1004, 578] on icon at bounding box center [1001, 578] width 22 height 21
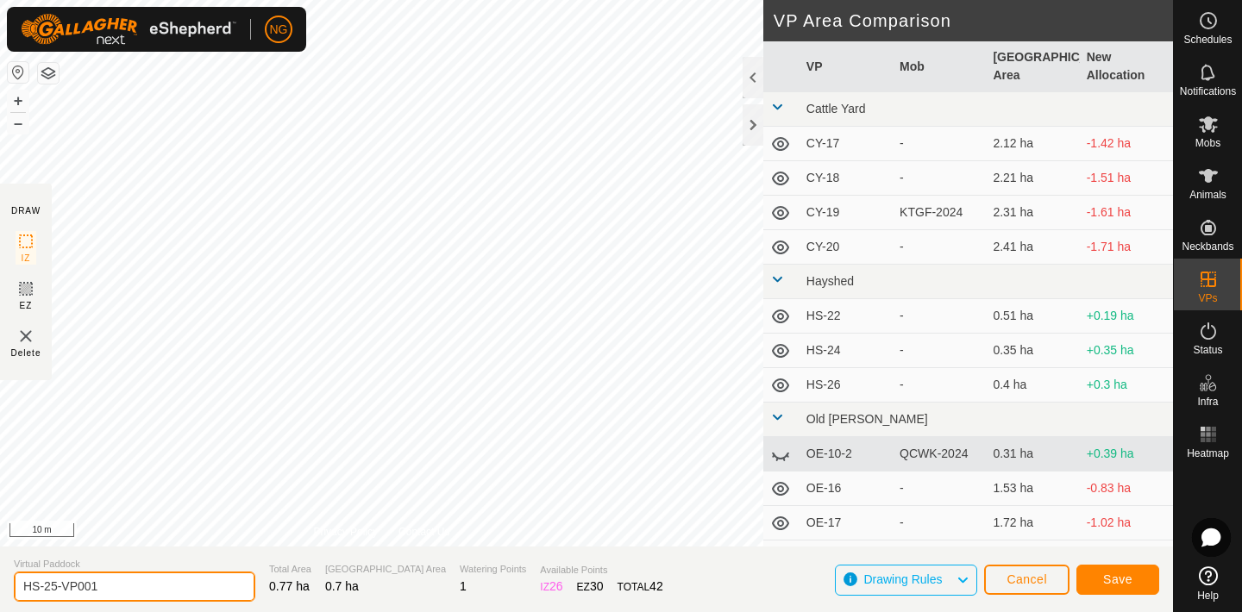
click at [116, 587] on input "HS-25-VP001" at bounding box center [134, 587] width 241 height 30
type input "HS-27"
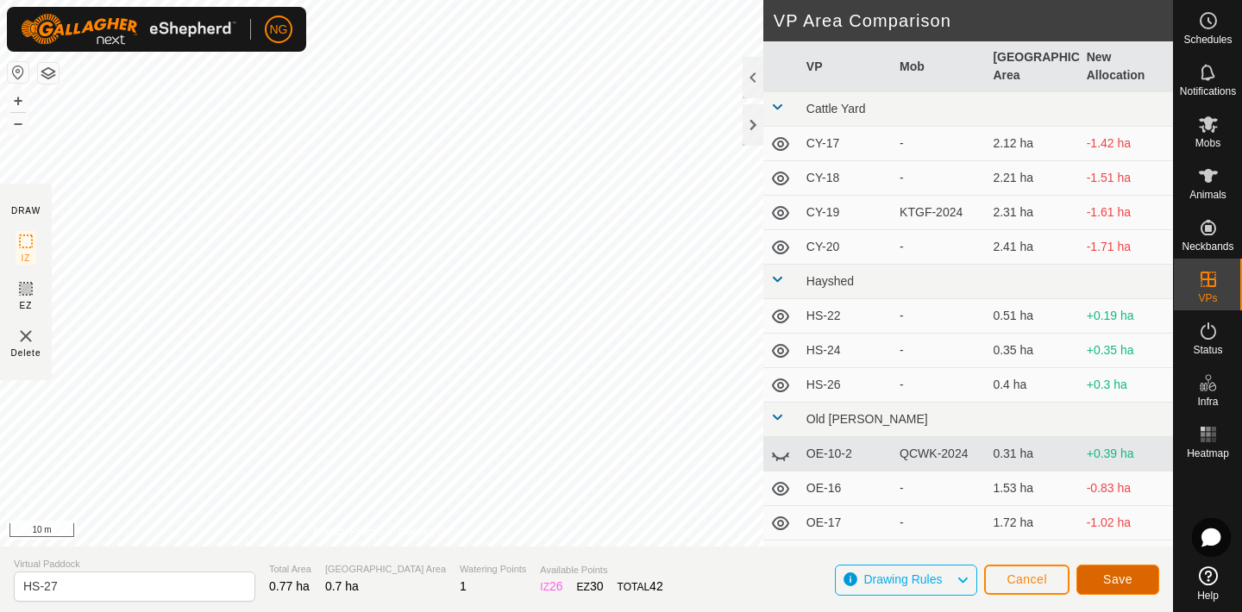
click at [1101, 576] on button "Save" at bounding box center [1117, 580] width 83 height 30
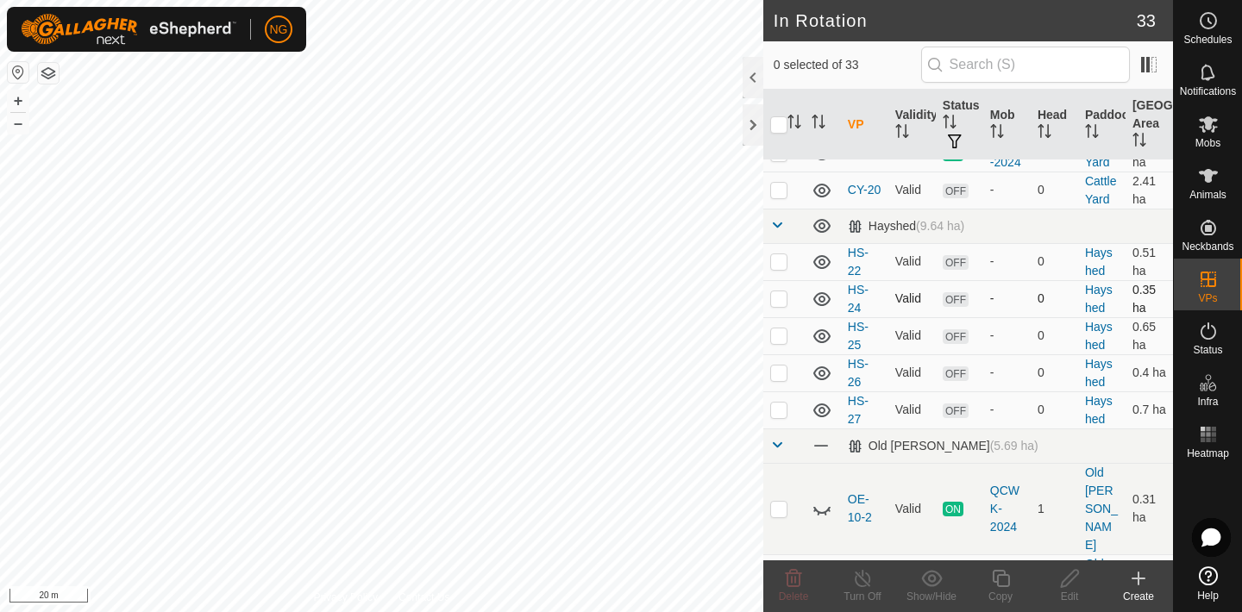
scroll to position [135, 0]
click at [777, 411] on p-checkbox at bounding box center [778, 408] width 17 height 14
click at [776, 412] on p-checkbox at bounding box center [778, 408] width 17 height 14
checkbox input "false"
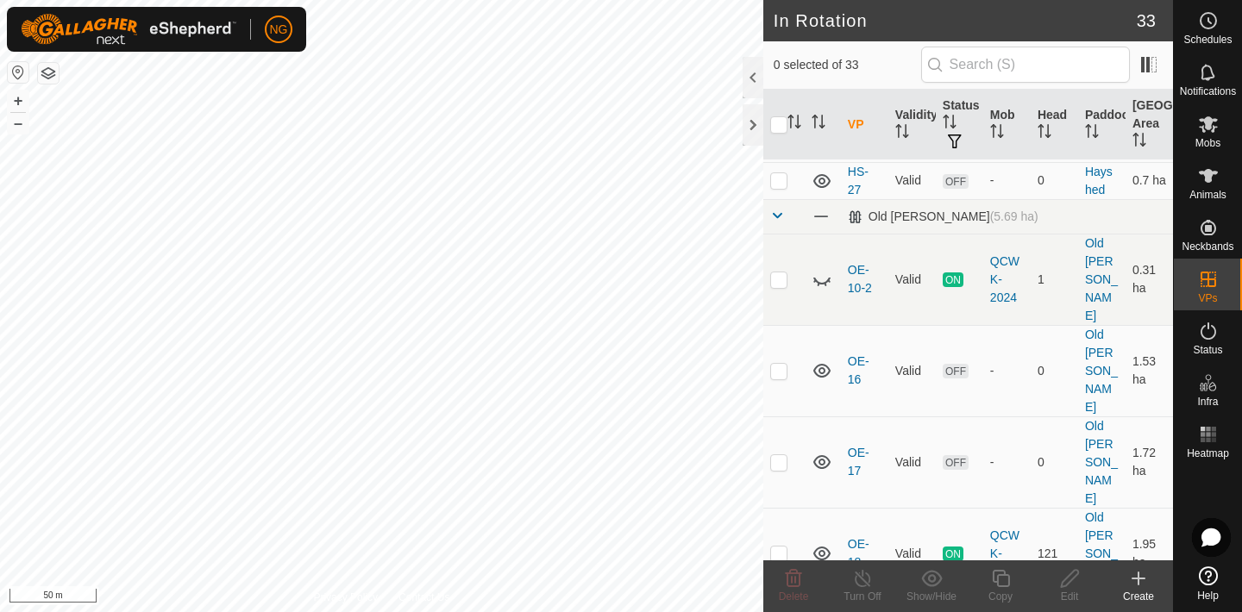
scroll to position [364, 0]
click at [779, 363] on p-checkbox at bounding box center [778, 370] width 17 height 14
checkbox input "true"
click at [779, 454] on p-checkbox at bounding box center [778, 461] width 17 height 14
checkbox input "true"
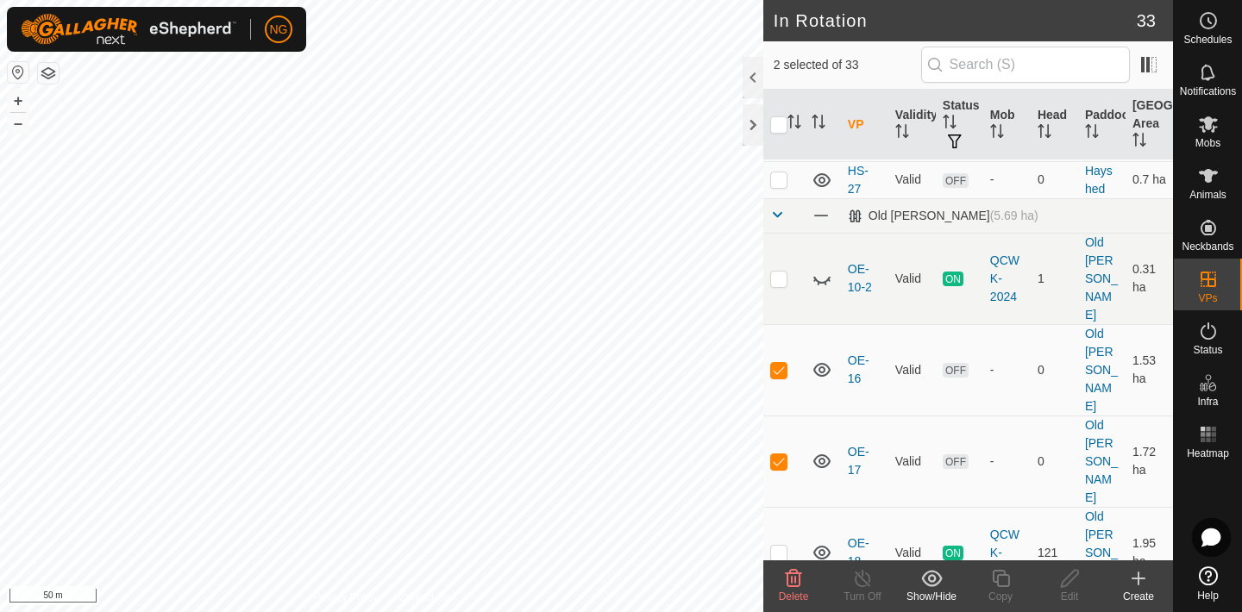
click at [793, 577] on icon at bounding box center [793, 578] width 21 height 21
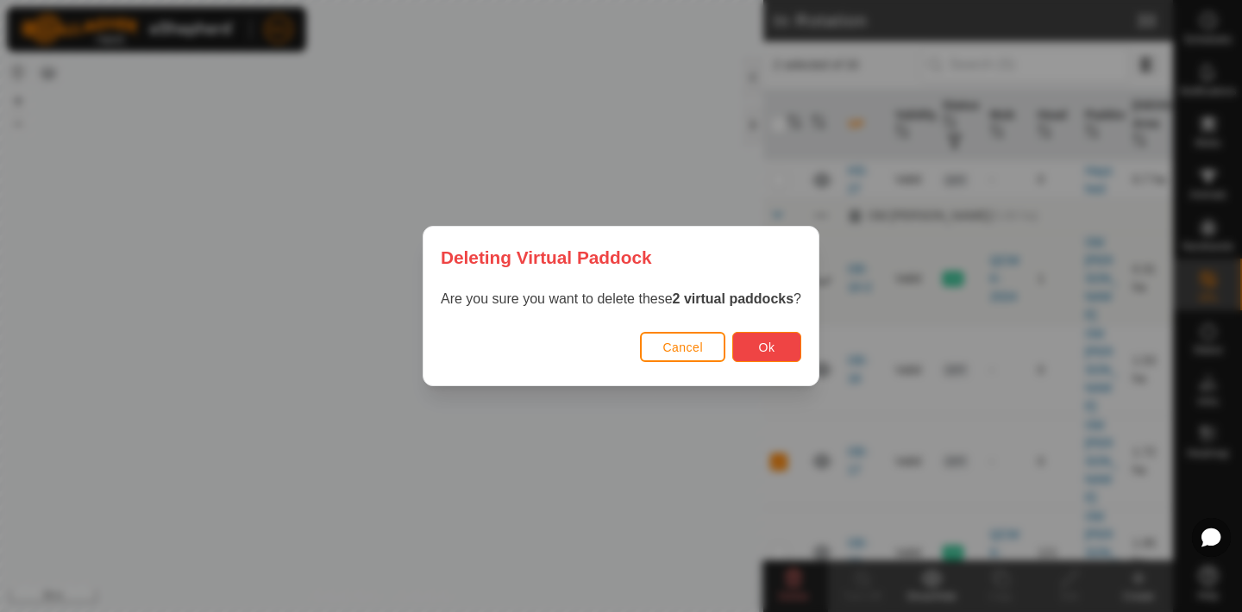
click at [766, 341] on span "Ok" at bounding box center [767, 348] width 16 height 14
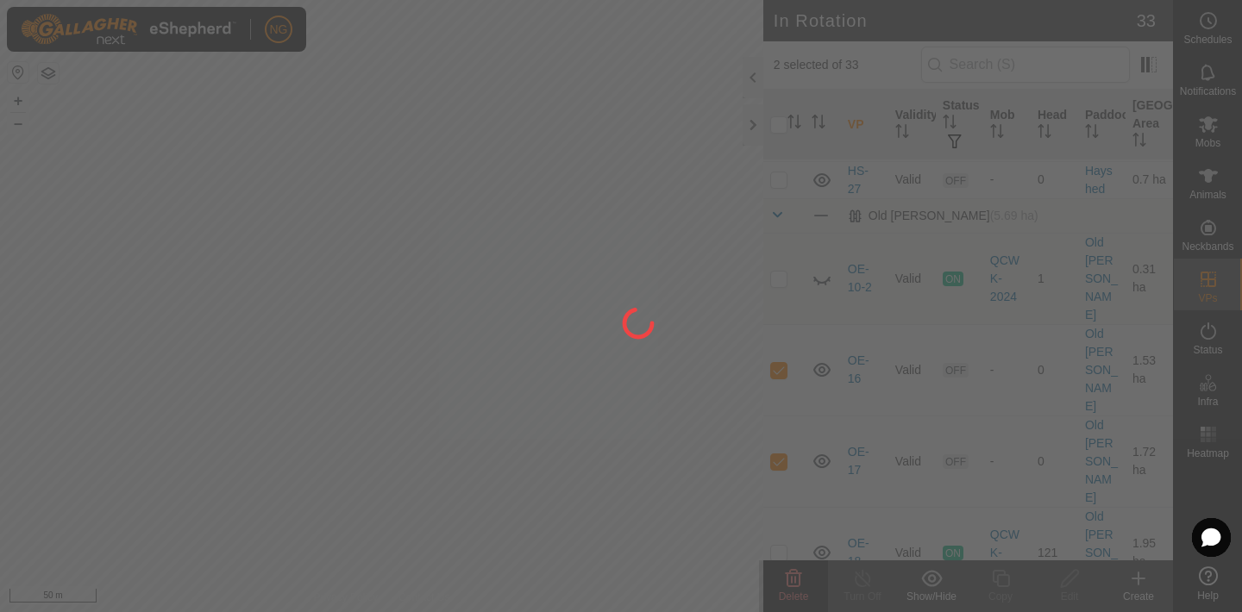
checkbox input "false"
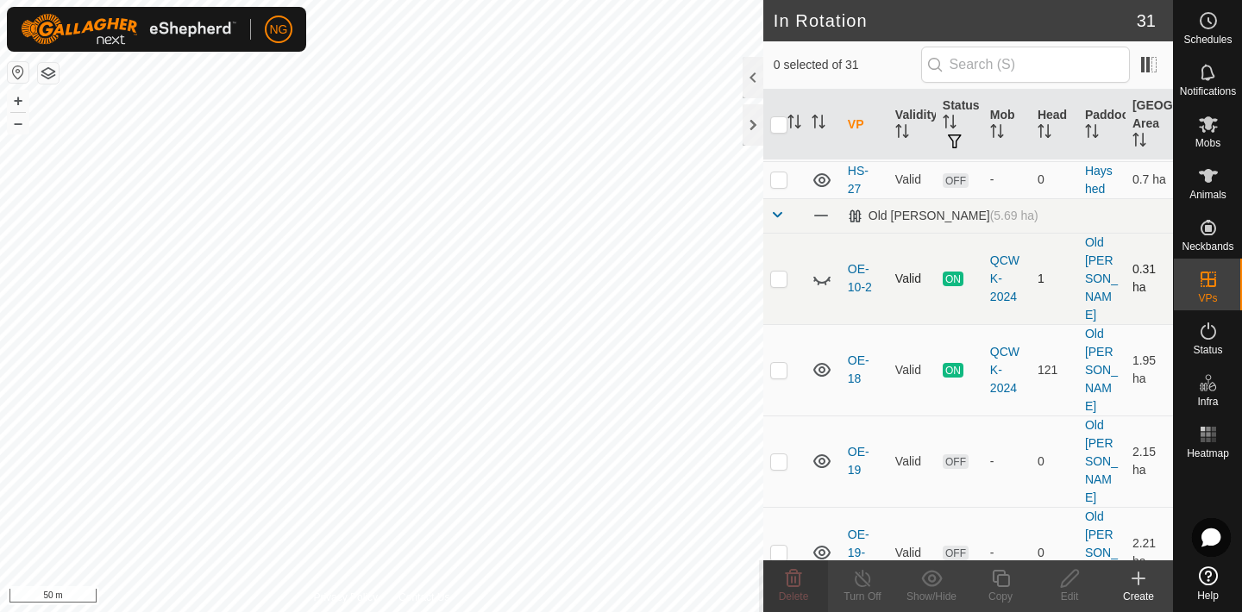
click at [842, 266] on div "In Rotation 31 0 selected of 31 VP Validity Status Mob Head Paddock Grazing Are…" at bounding box center [586, 306] width 1173 height 612
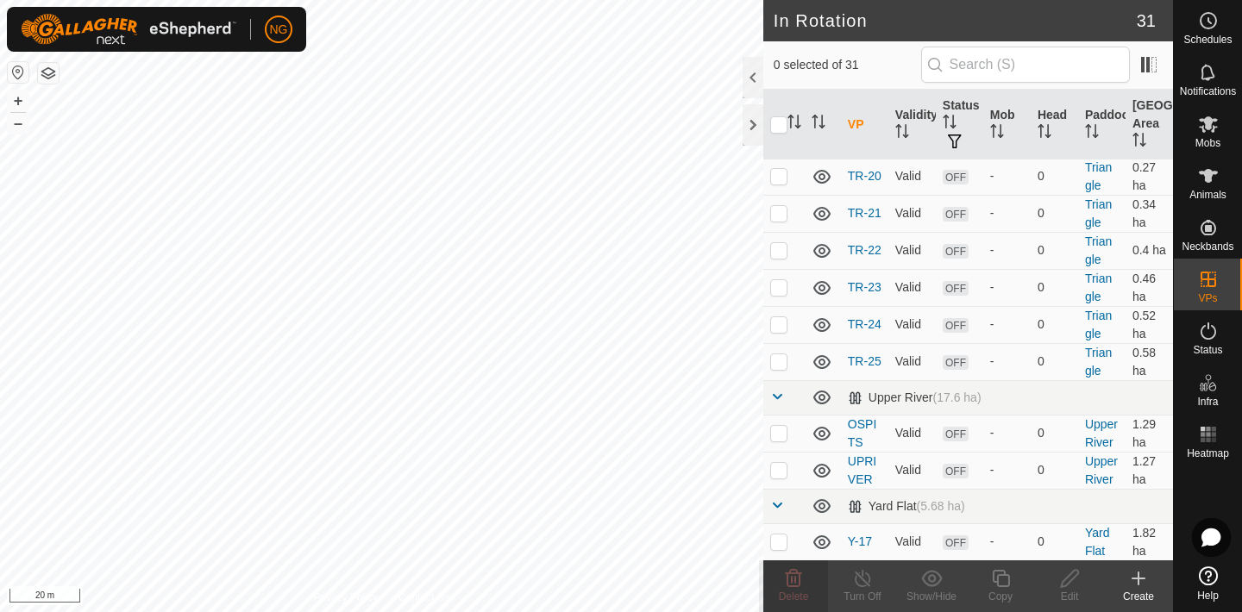
scroll to position [1135, 0]
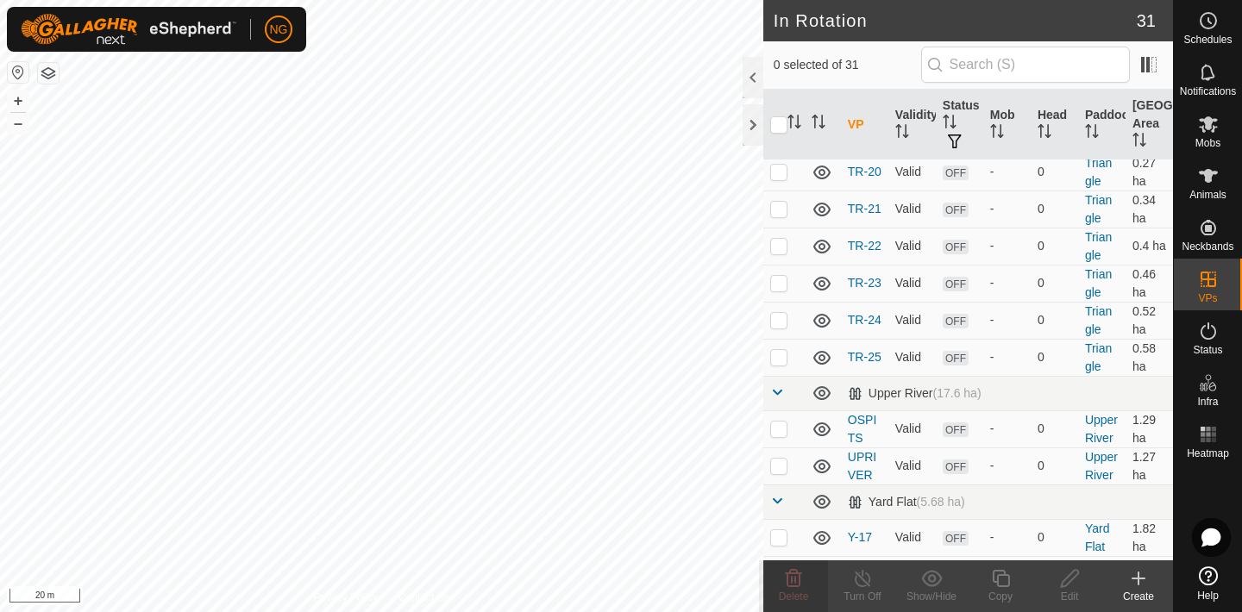
checkbox input "false"
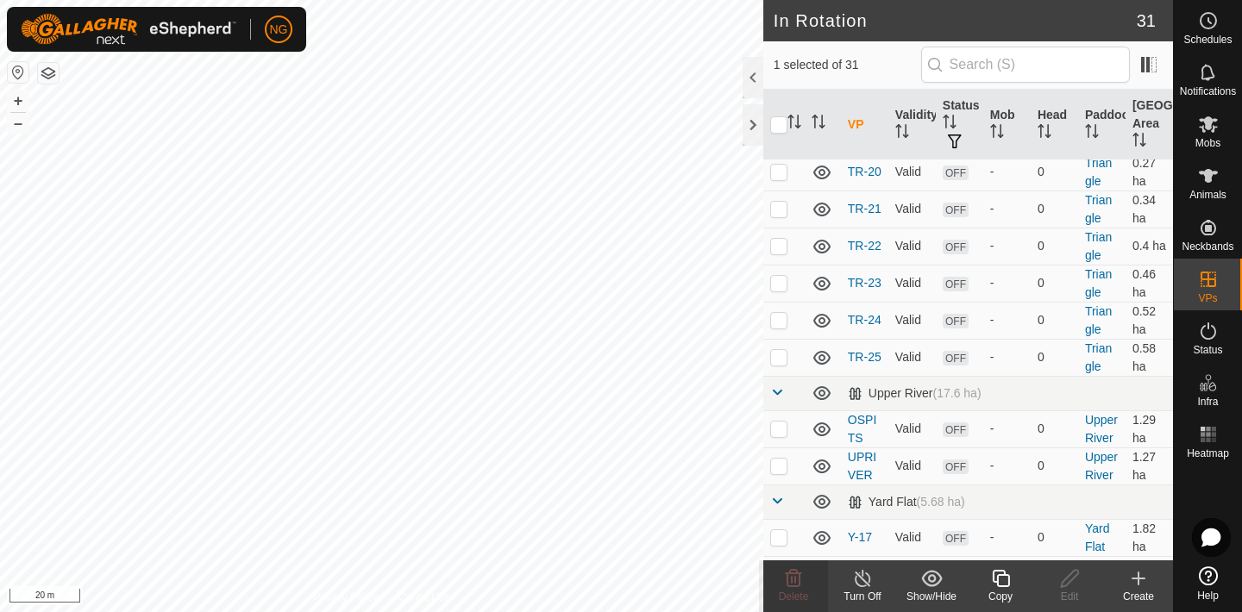
checkbox input "false"
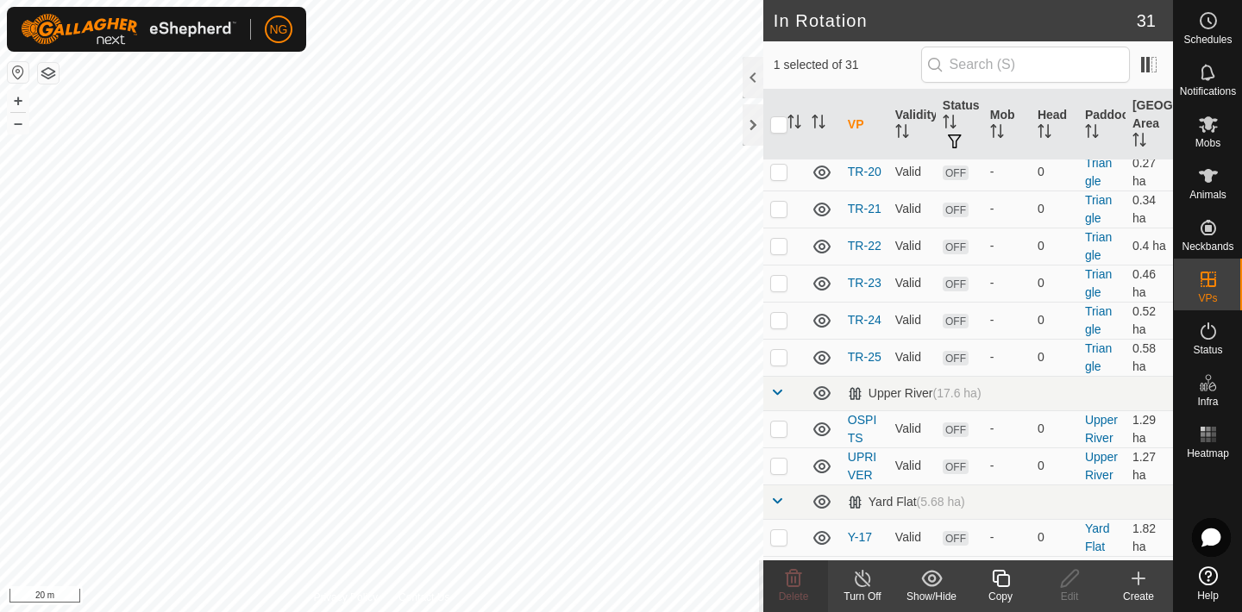
checkbox input "false"
click at [1205, 334] on icon at bounding box center [1208, 331] width 21 height 21
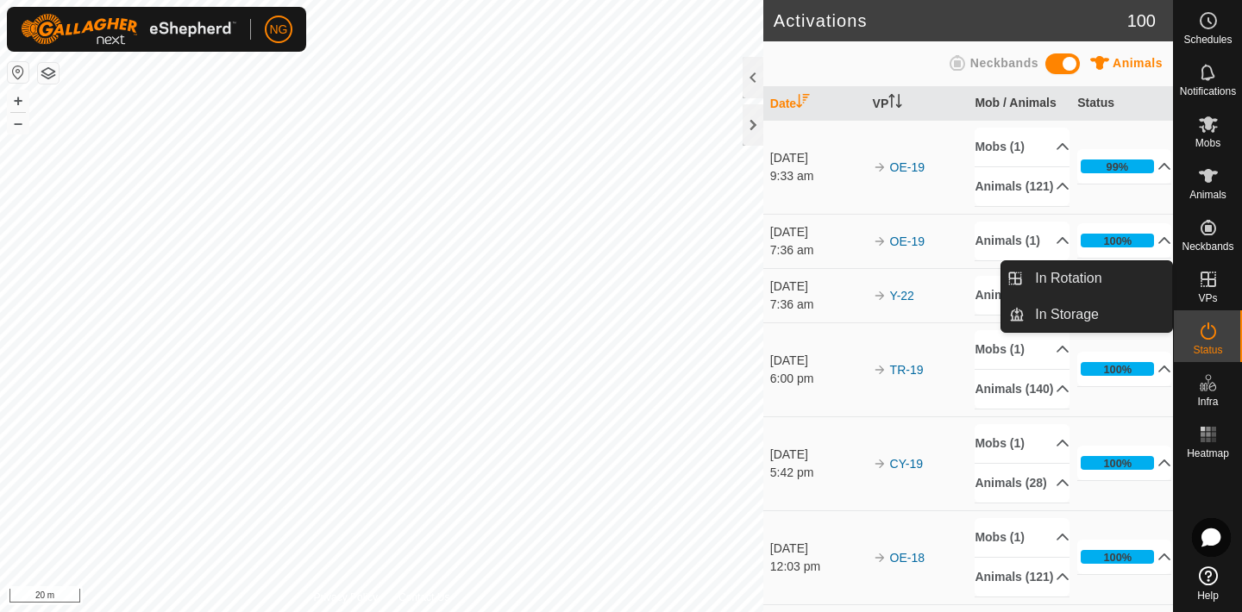
click at [1204, 276] on icon at bounding box center [1208, 279] width 21 height 21
click at [1121, 273] on link "In Rotation" at bounding box center [1097, 278] width 147 height 34
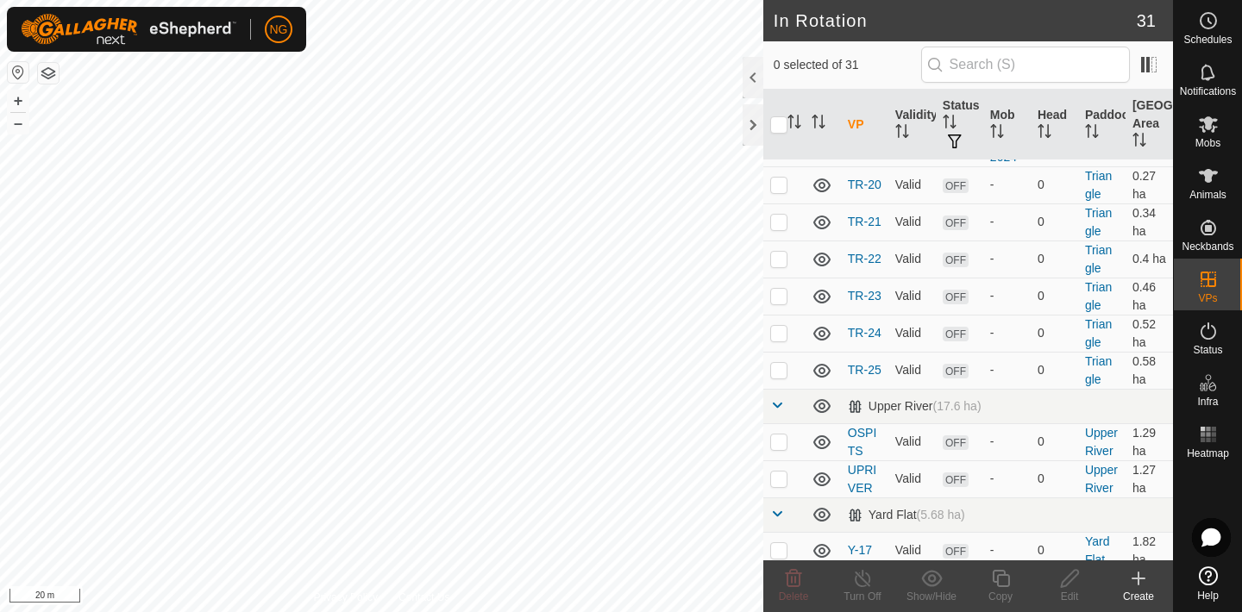
scroll to position [1135, 0]
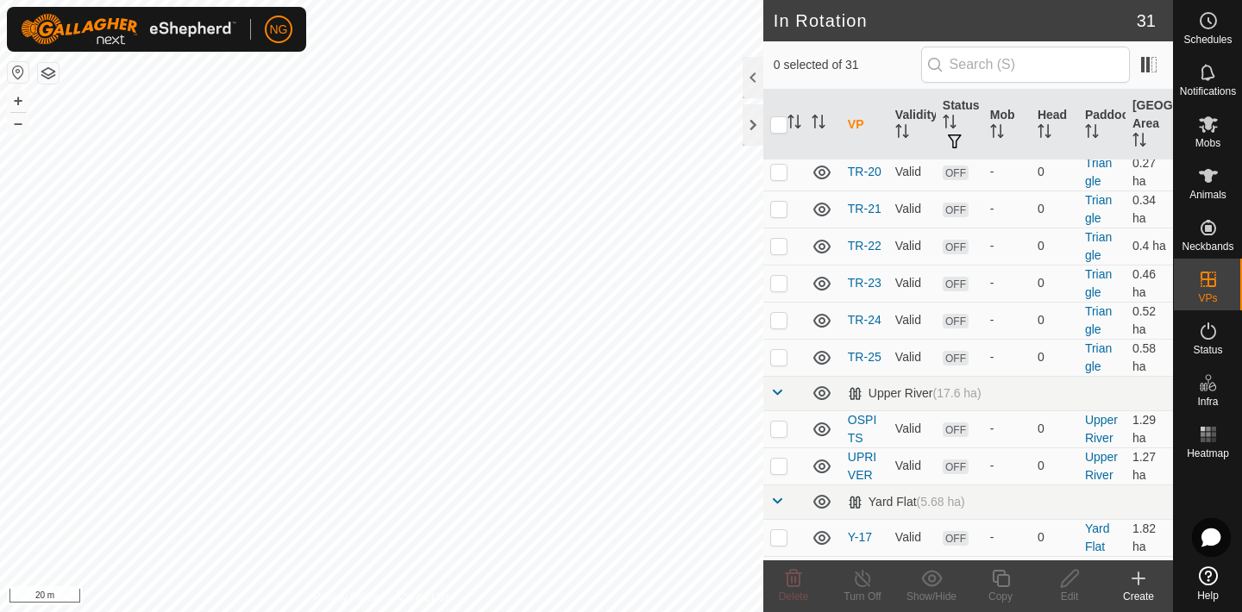
checkbox input "false"
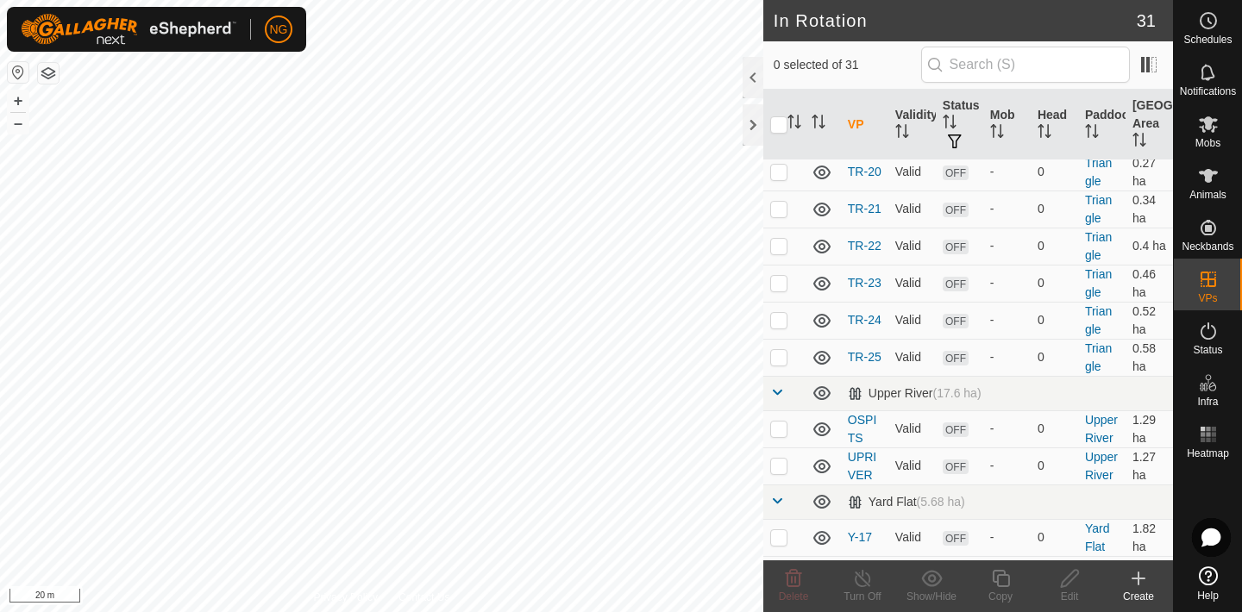
checkbox input "true"
click at [1003, 576] on icon at bounding box center [1001, 578] width 22 height 21
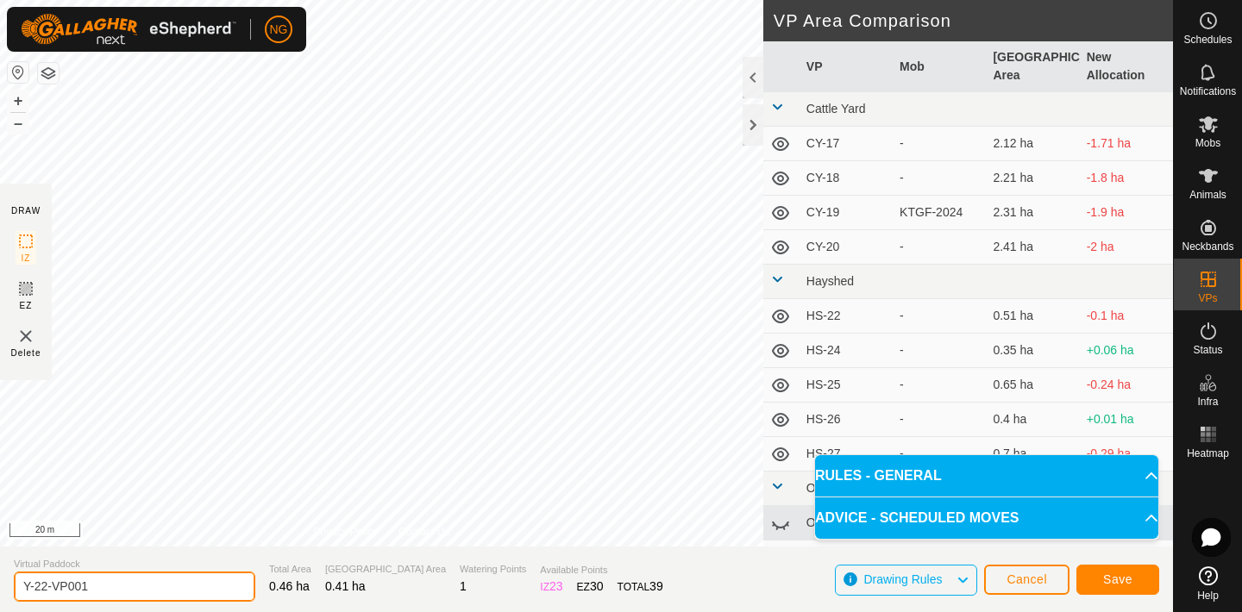
click at [116, 589] on input "Y-22-VP001" at bounding box center [134, 587] width 241 height 30
type input "Y-23"
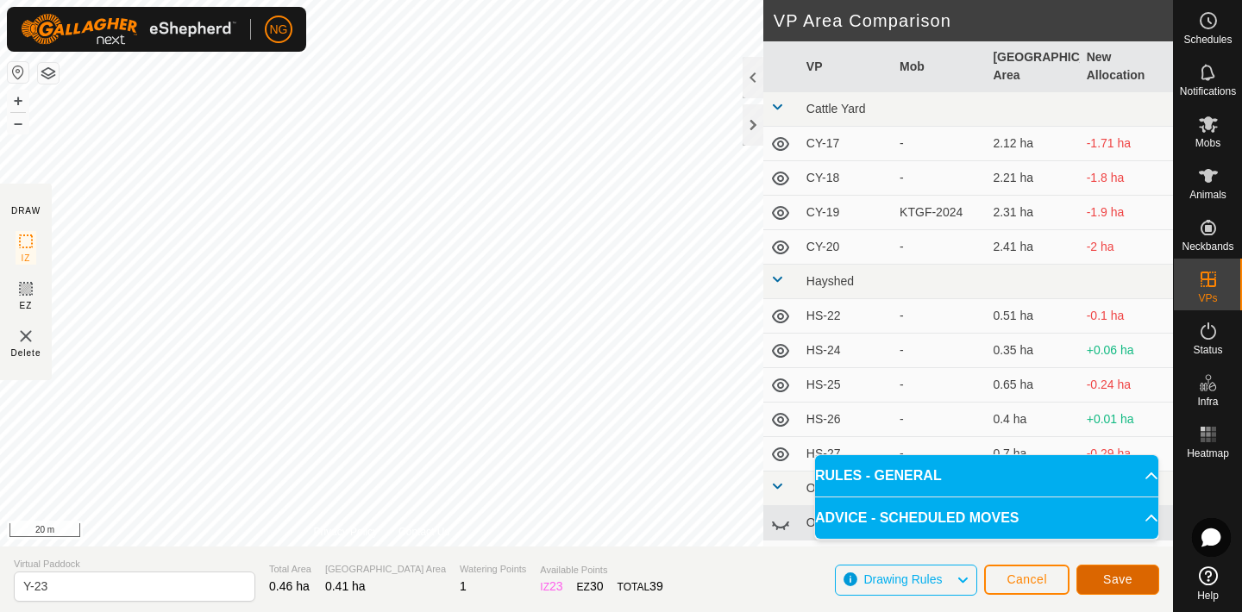
click at [1134, 573] on button "Save" at bounding box center [1117, 580] width 83 height 30
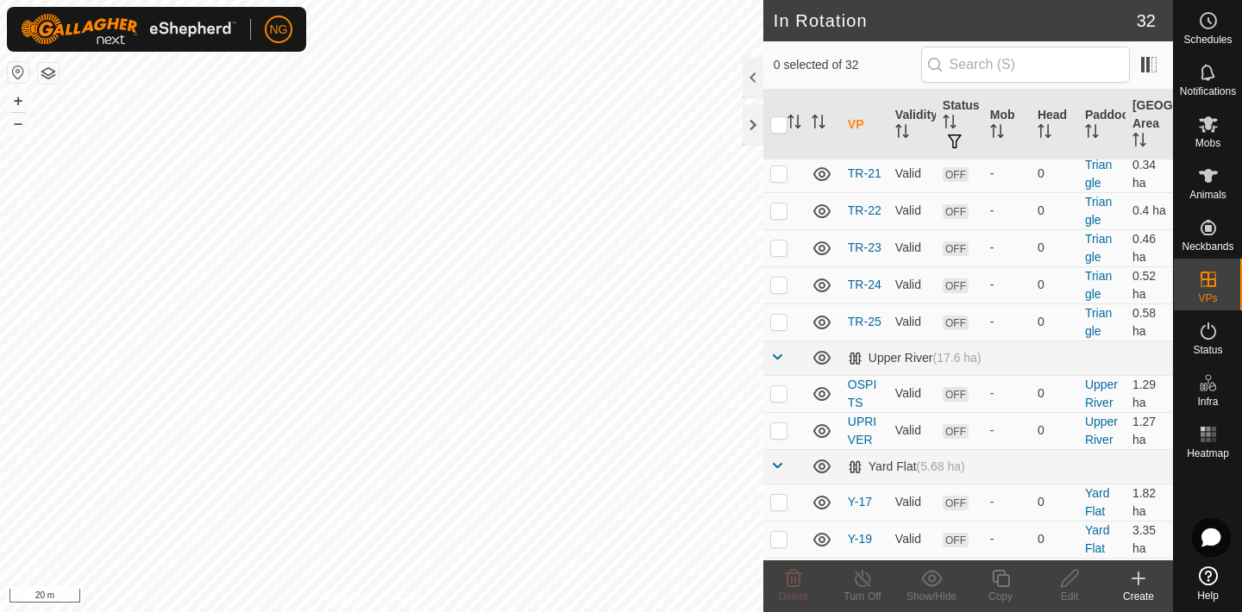
scroll to position [1172, 0]
checkbox input "true"
click at [1000, 584] on icon at bounding box center [1001, 578] width 22 height 21
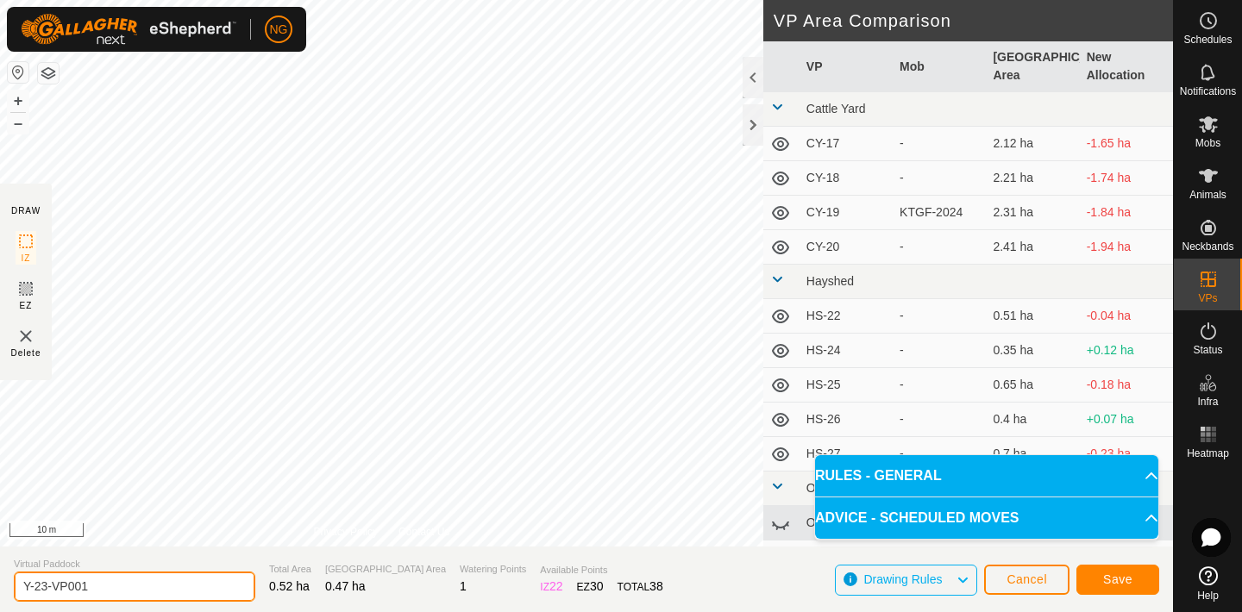
click at [145, 582] on input "Y-23-VP001" at bounding box center [134, 587] width 241 height 30
type input "Y-24"
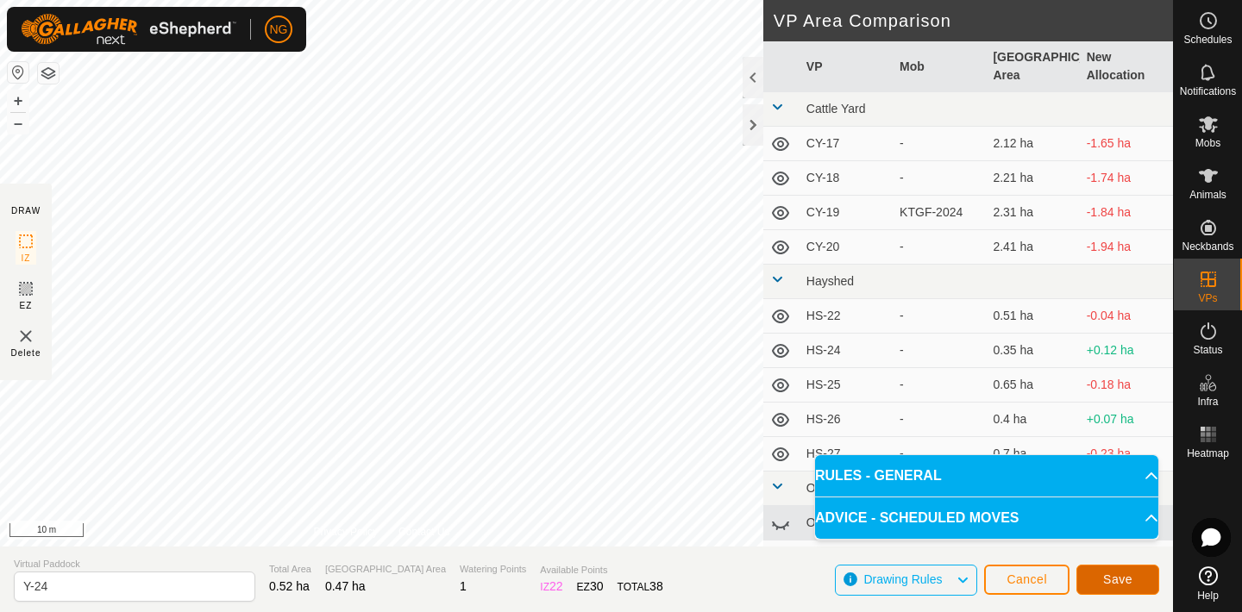
click at [1094, 576] on button "Save" at bounding box center [1117, 580] width 83 height 30
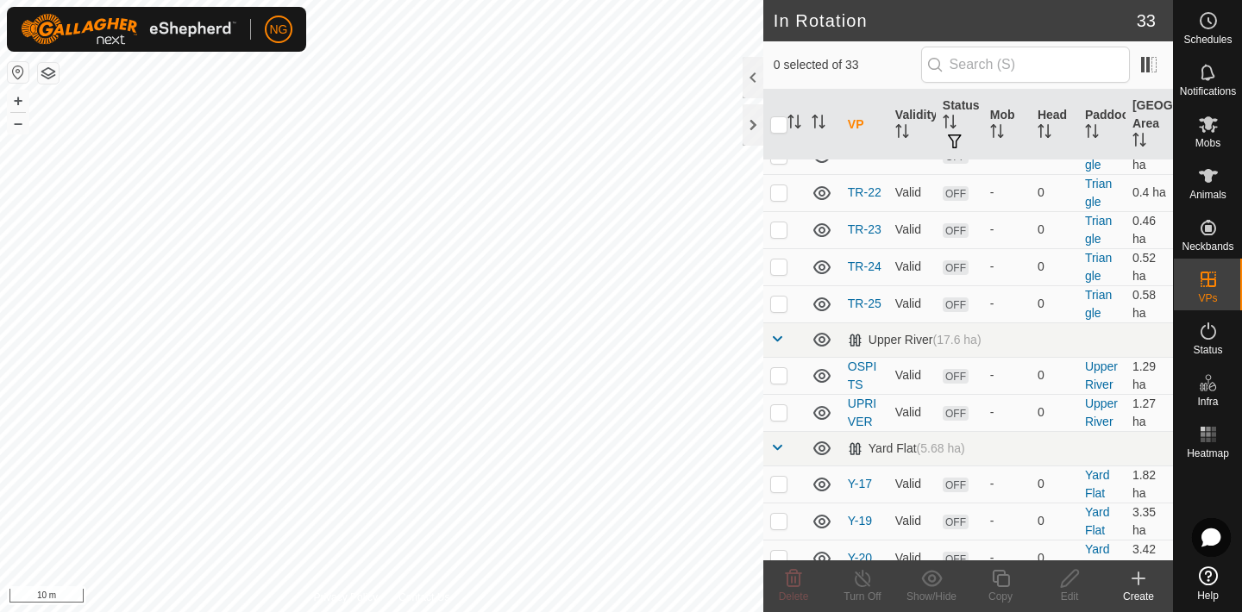
scroll to position [1209, 0]
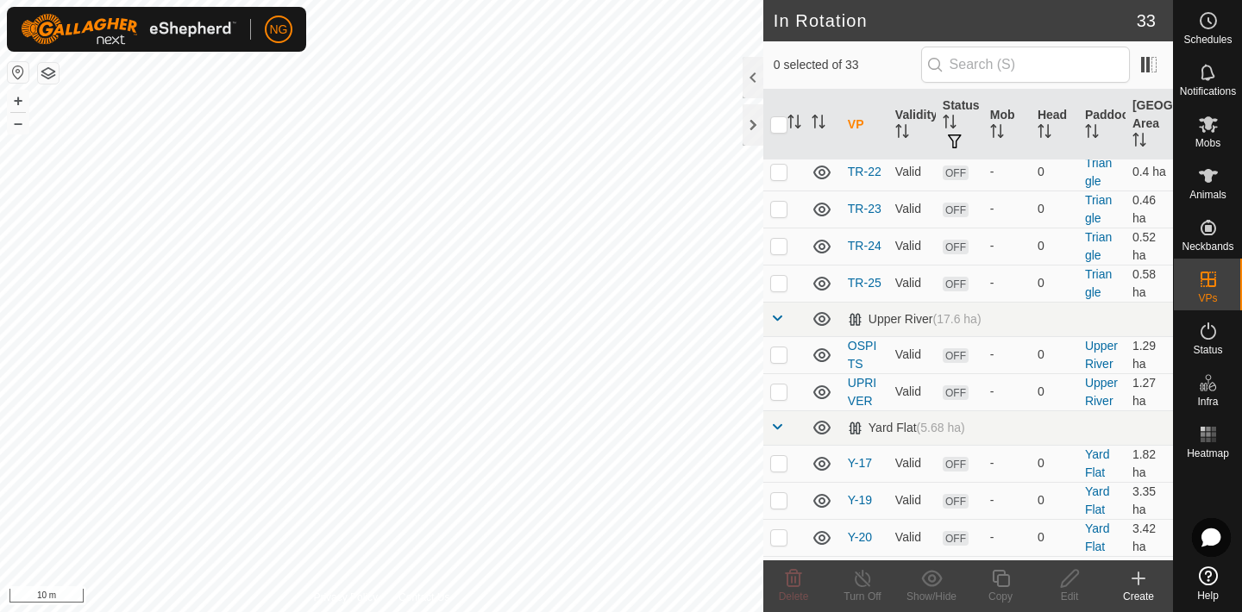
checkbox input "true"
click at [996, 580] on icon at bounding box center [1001, 578] width 22 height 21
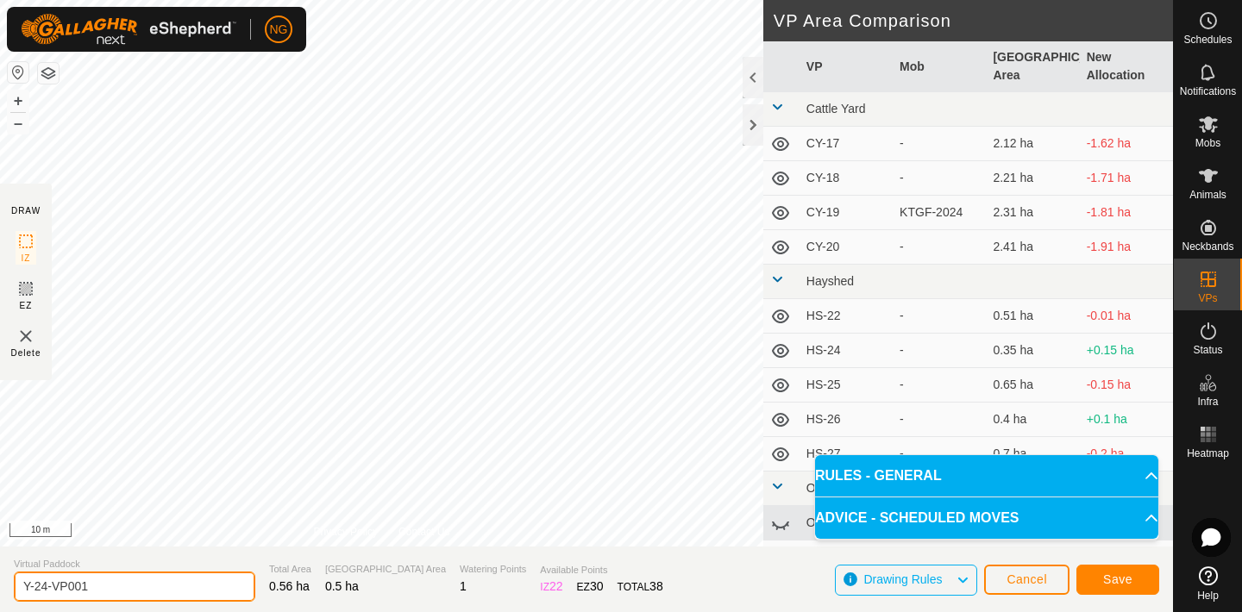
click at [116, 584] on input "Y-24-VP001" at bounding box center [134, 587] width 241 height 30
type input "Y"
type input "Y-25"
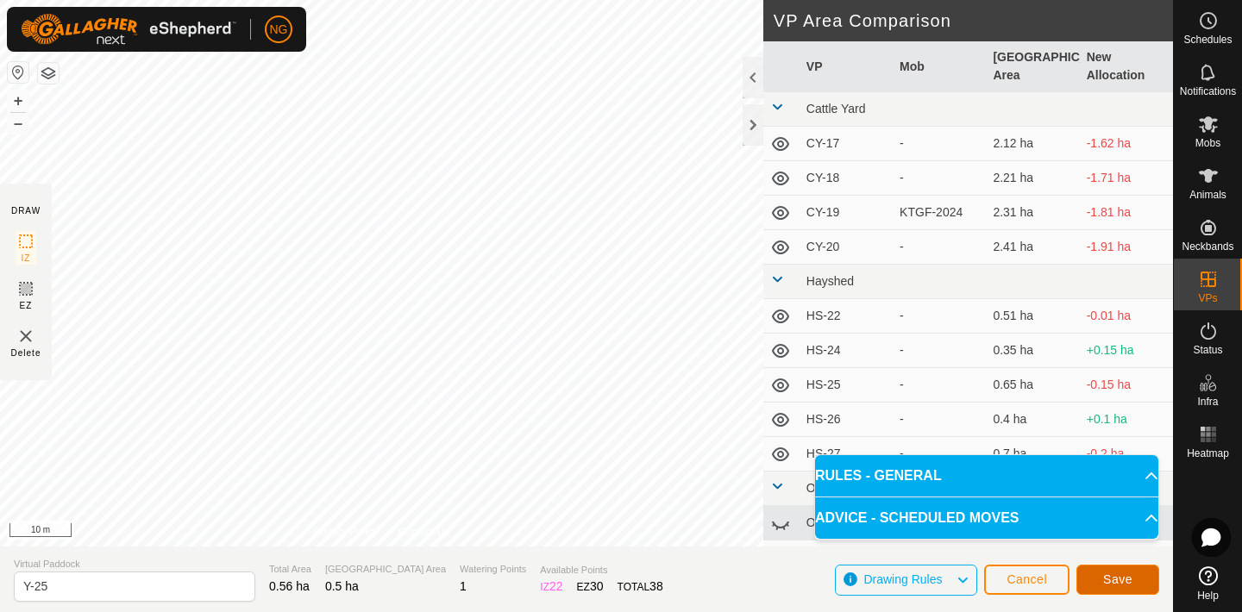
click at [1118, 573] on span "Save" at bounding box center [1117, 580] width 29 height 14
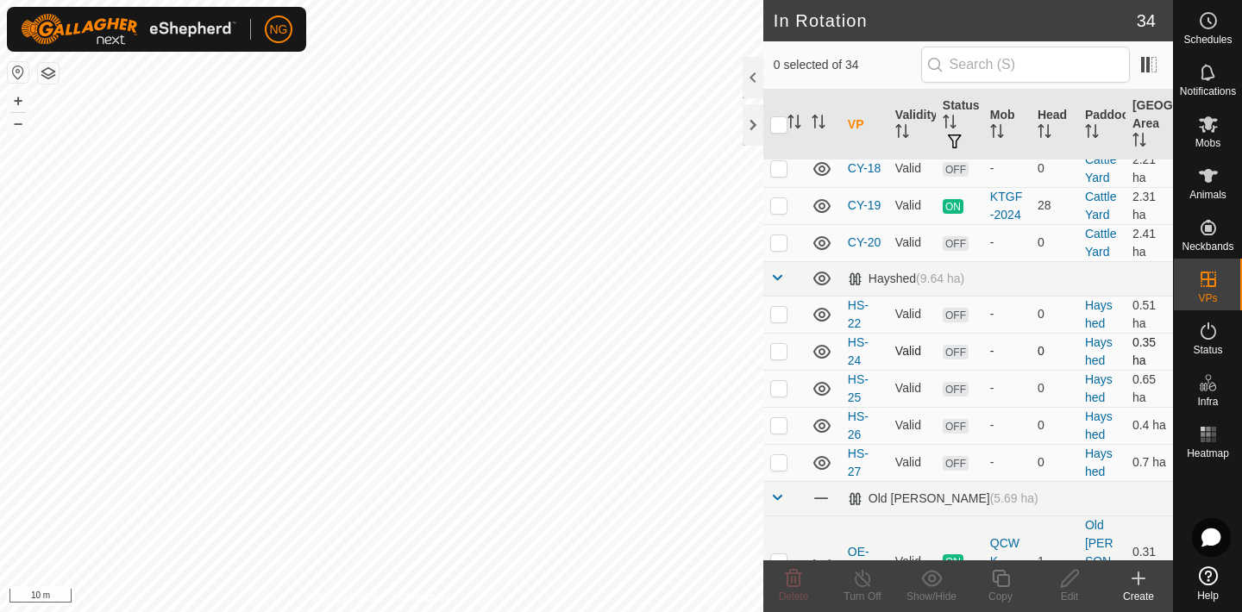
scroll to position [83, 0]
